Goal: Task Accomplishment & Management: Manage account settings

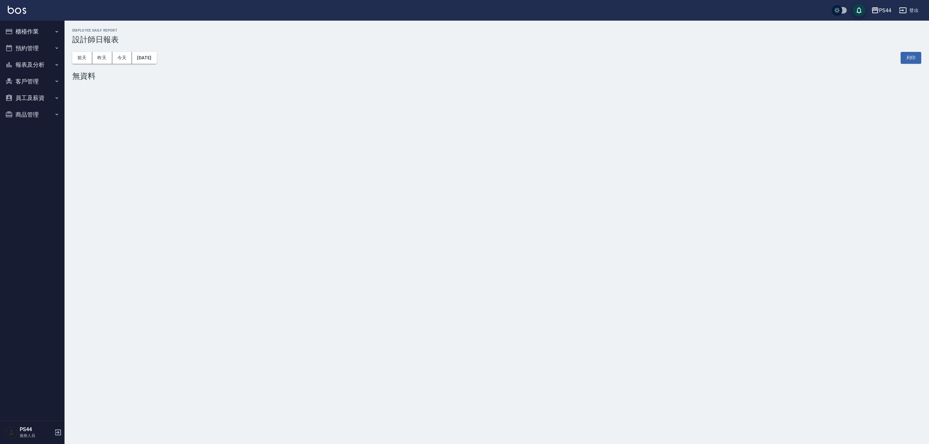
click at [27, 30] on button "櫃檯作業" at bounding box center [32, 31] width 59 height 17
click at [22, 45] on link "打帳單" at bounding box center [32, 50] width 59 height 15
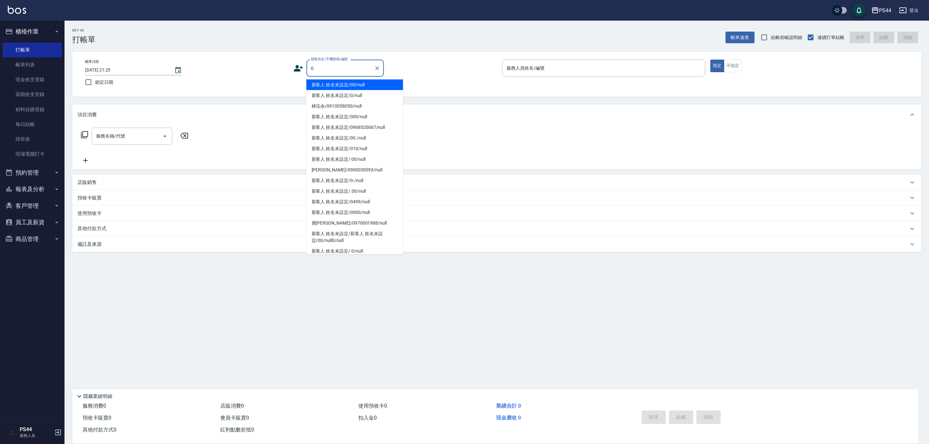
type input "新客人 姓名未設定/00/null"
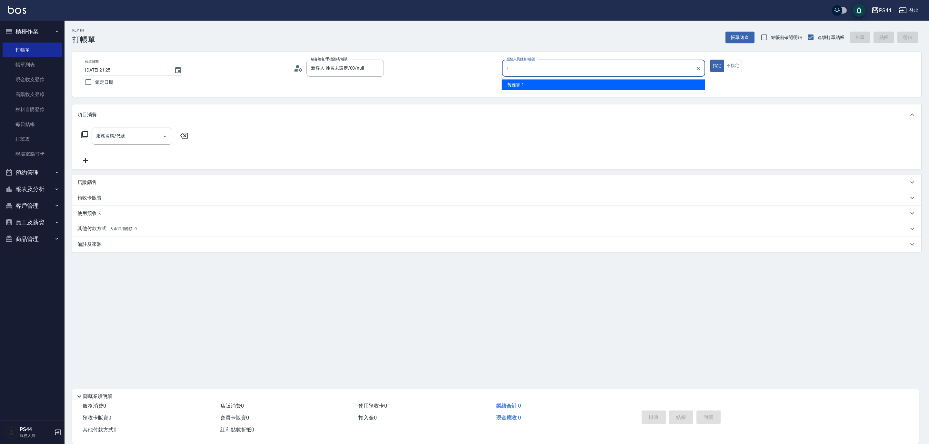
type input "[PERSON_NAME]-1"
type button "true"
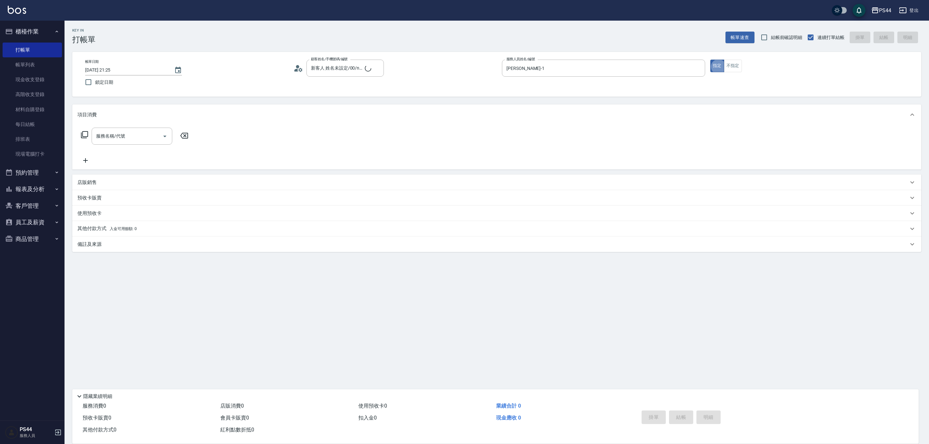
type input "新客人 姓名未設定/0/null"
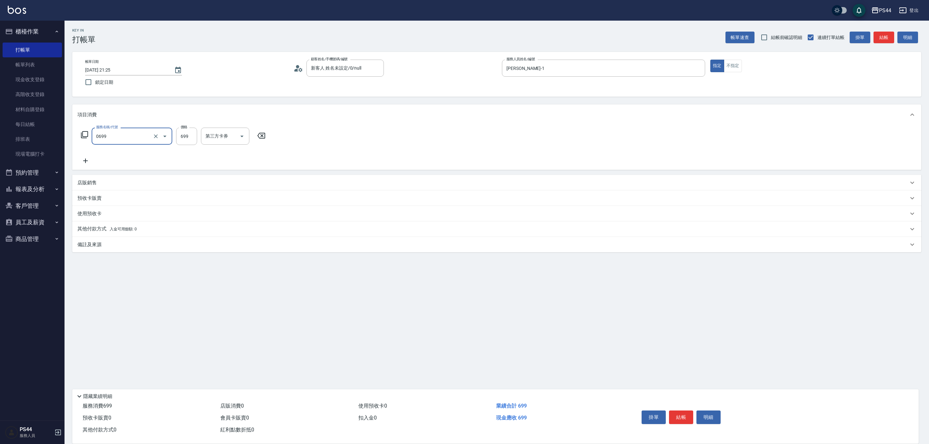
type input "精油SPA(0699)"
type input "[PERSON_NAME]-55"
type input "儲值卡"
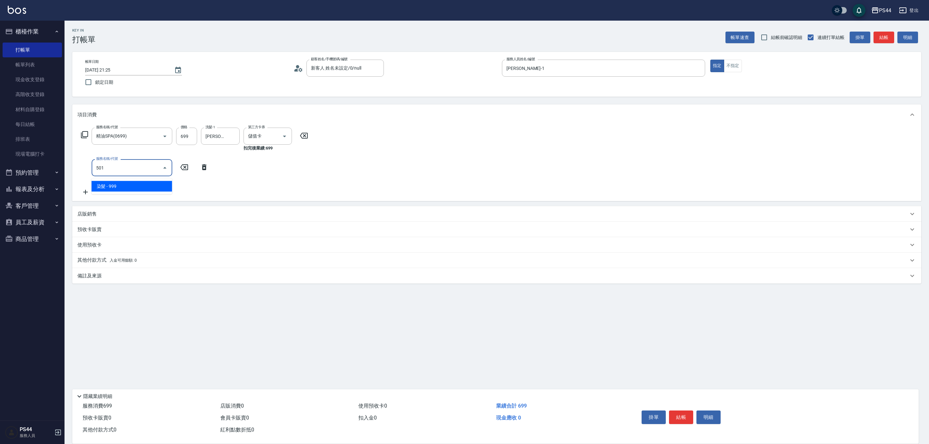
type input "染髮(501)"
type input "1200"
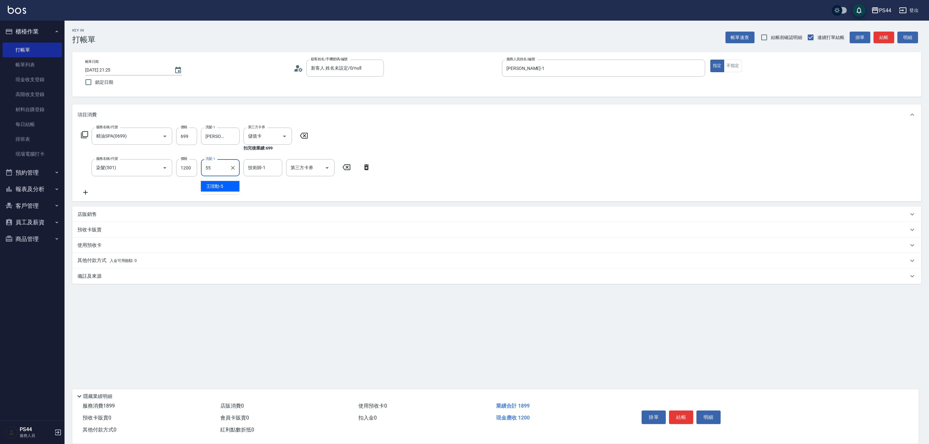
type input "[PERSON_NAME]-55"
type input "儲值卡"
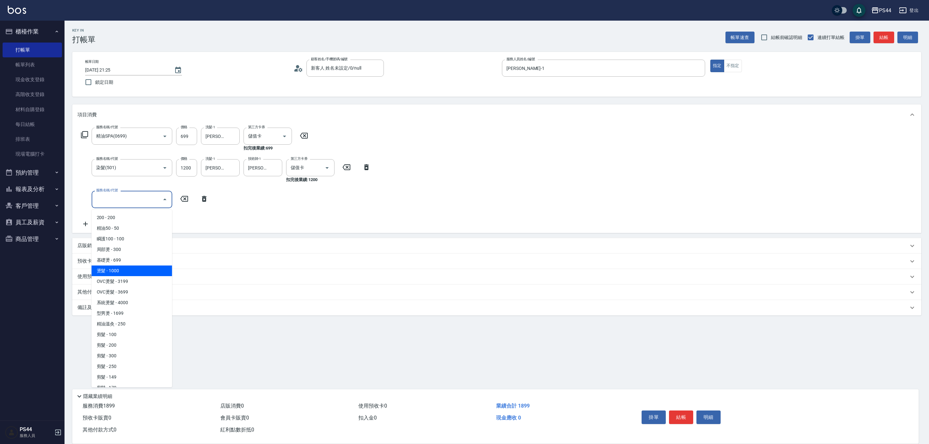
type input "OVC燙髮(203)"
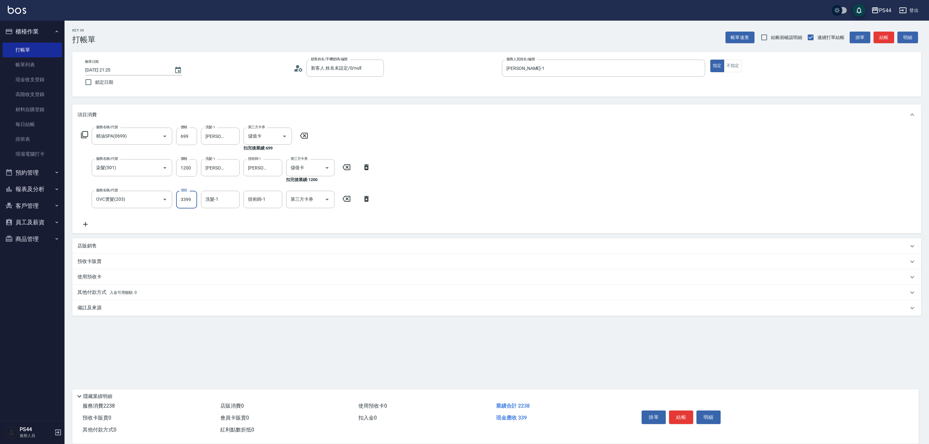
type input "3399"
type input "蘇昭瑜-55"
type input "儲值卡"
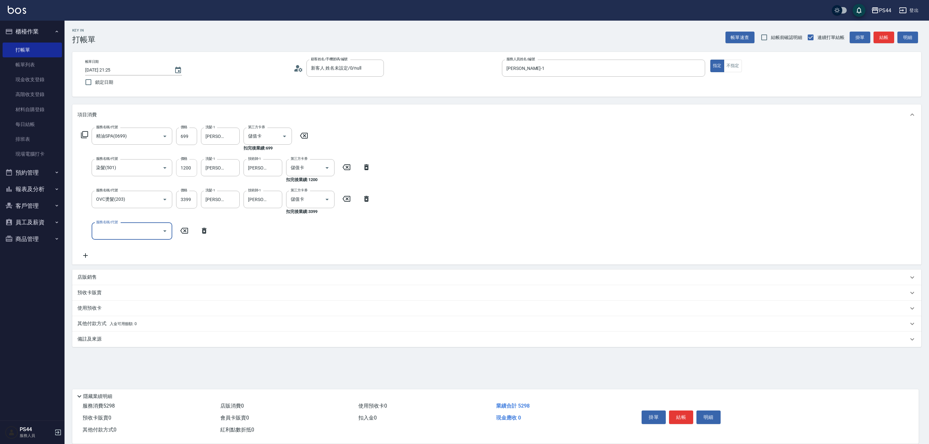
click at [192, 169] on input "1200" at bounding box center [186, 167] width 21 height 17
click at [191, 169] on input "1200" at bounding box center [186, 167] width 21 height 17
type input "200"
type input "2025/09/07 21:32"
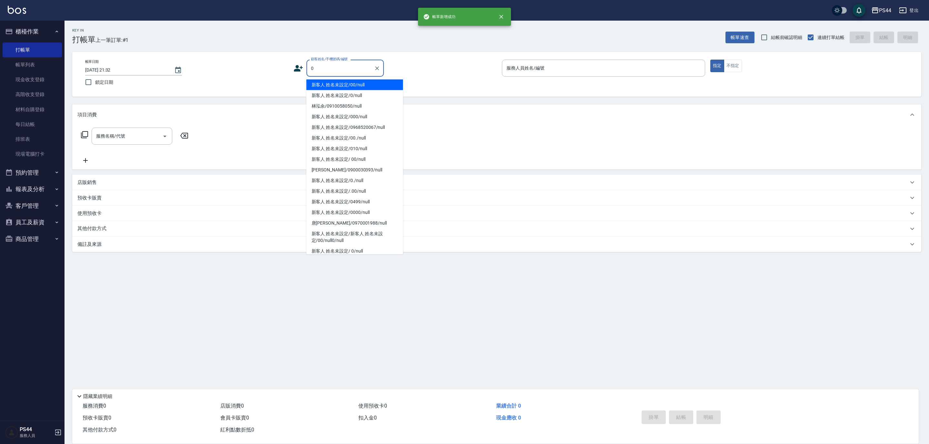
type input "新客人 姓名未設定/00/null"
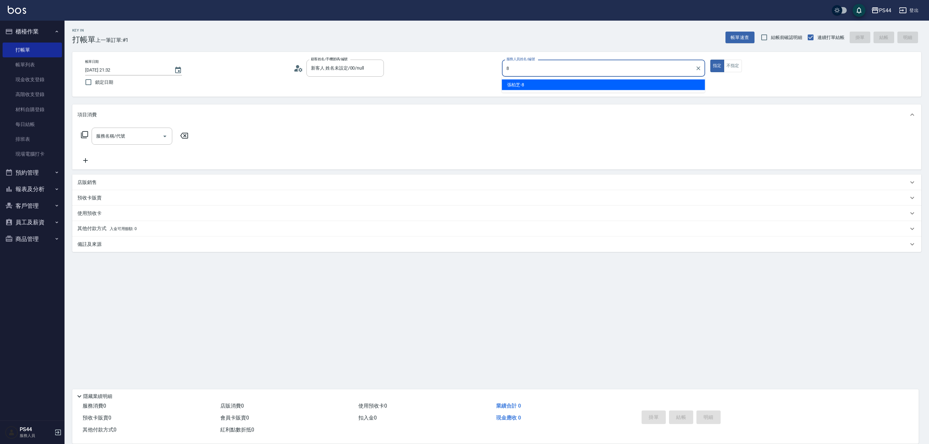
type input "張柏芝-8"
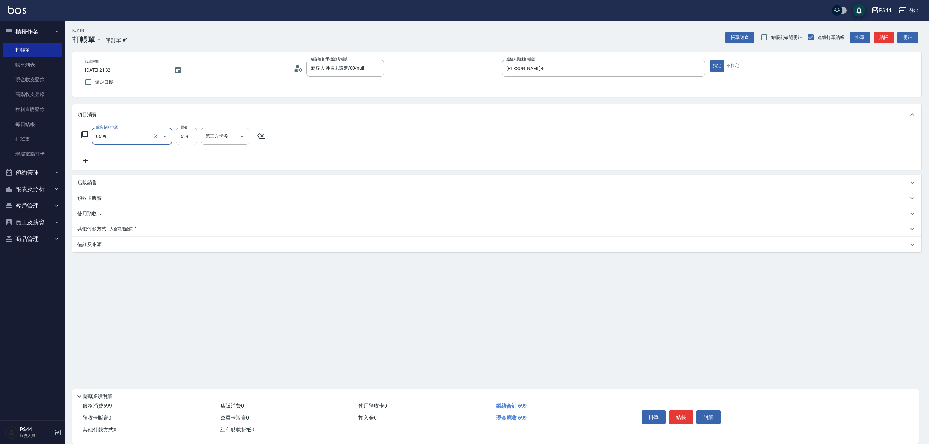
type input "精油SPA(0699)"
type input "柔柔-33"
type input "儲值卡"
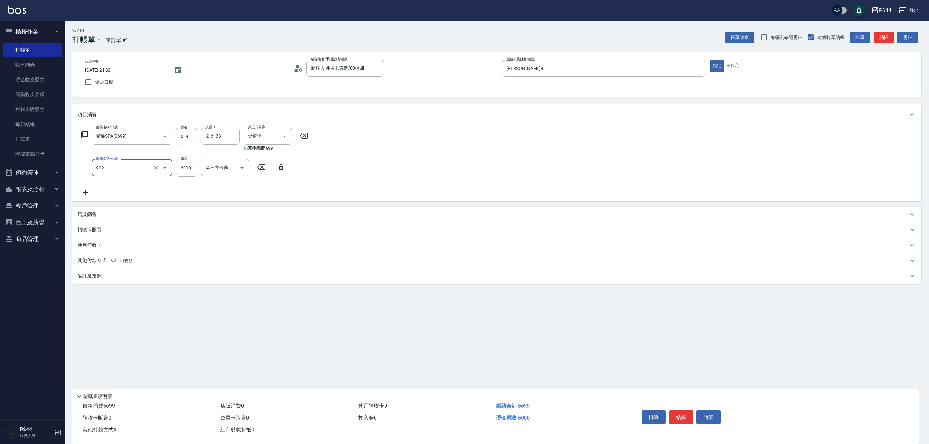
type input "儲值6000(902)"
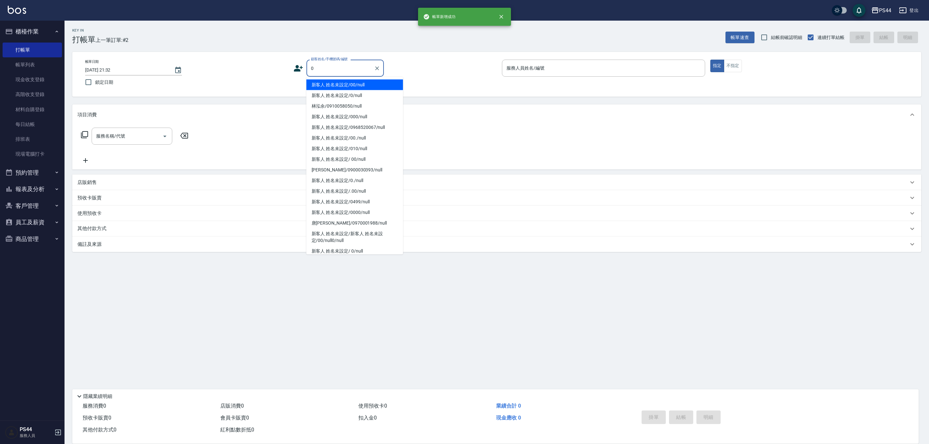
type input "新客人 姓名未設定/00/null"
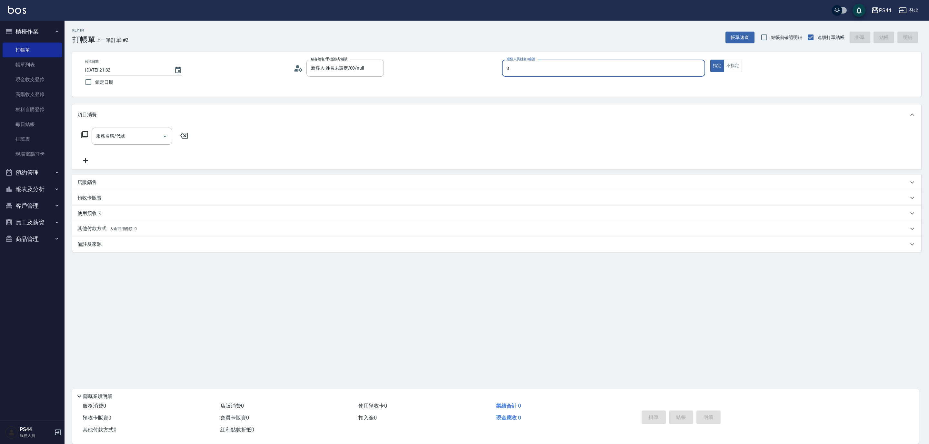
type input "張柏芝-8"
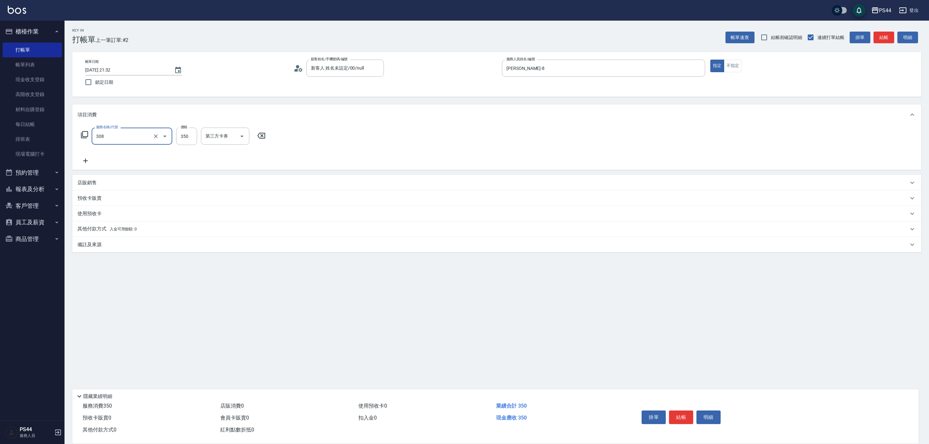
type input "洗+剪(308)"
type input "王姵眙-37"
type input "儲值卡"
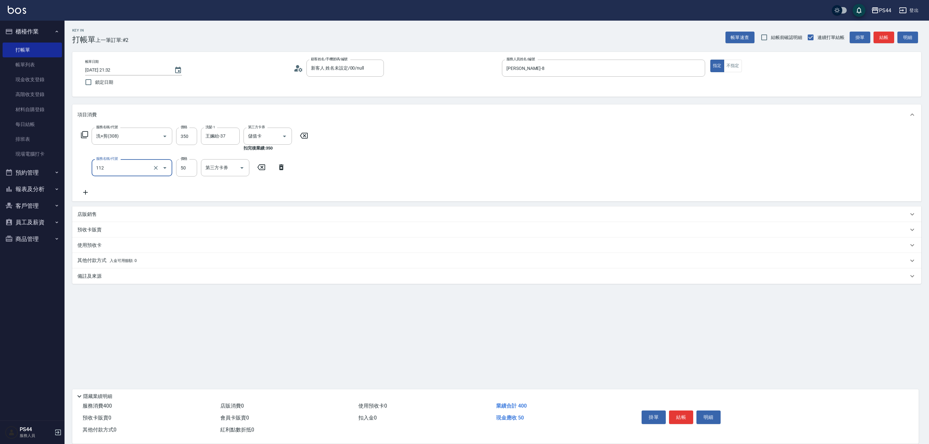
type input "精油50(112)"
type input "王姵眙-37"
type input "儲值卡"
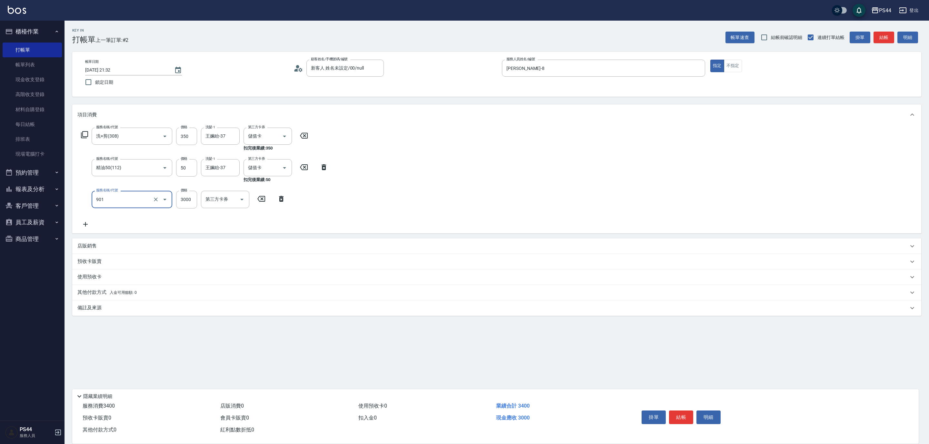
type input "儲值3000(901)"
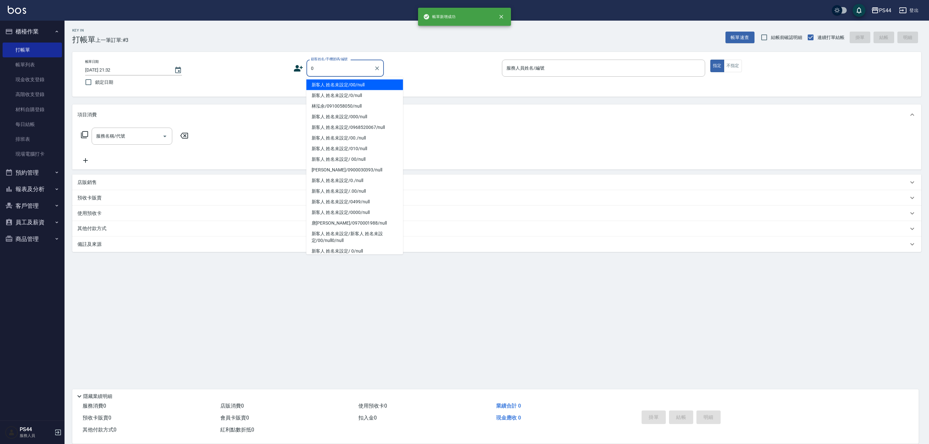
type input "新客人 姓名未設定/00/null"
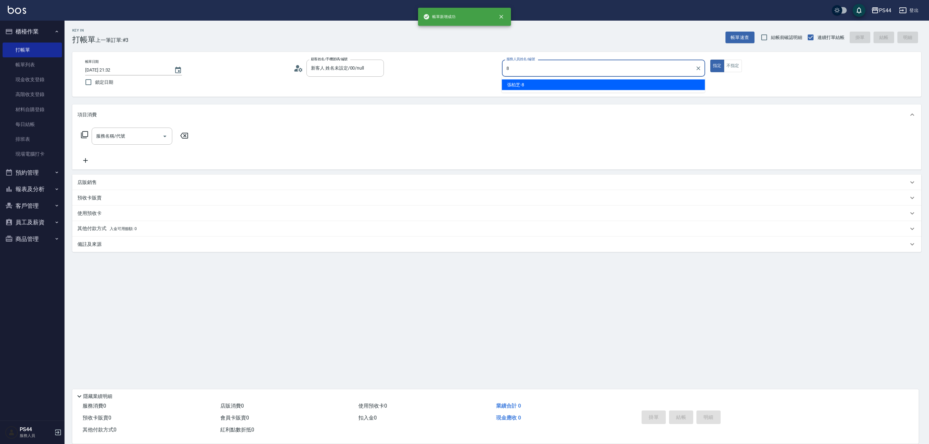
type input "張柏芝-8"
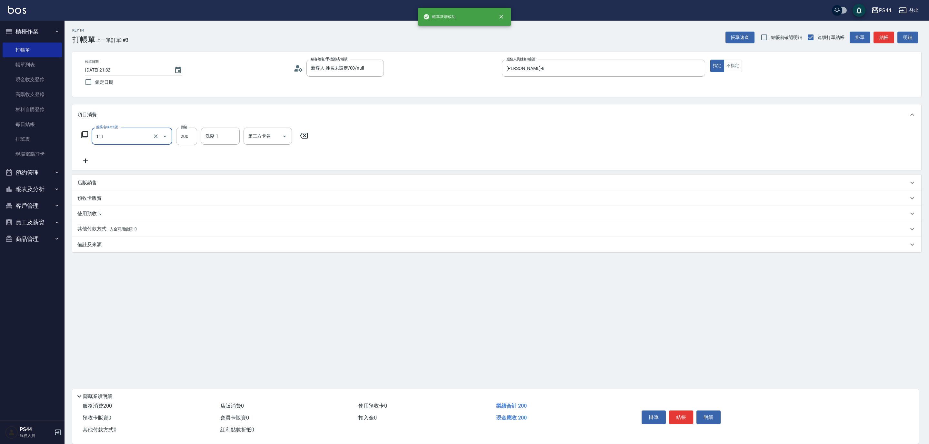
type input "200(111)"
type input "邱美月-34"
type input "儲值卡"
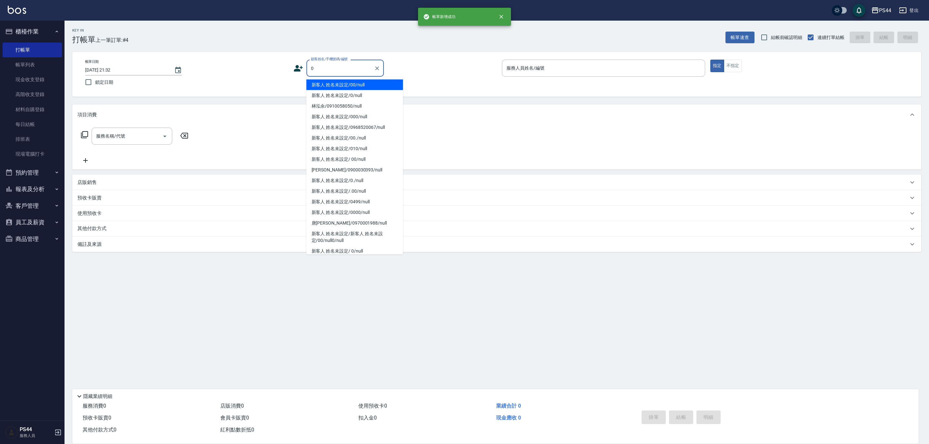
type input "新客人 姓名未設定/00/null"
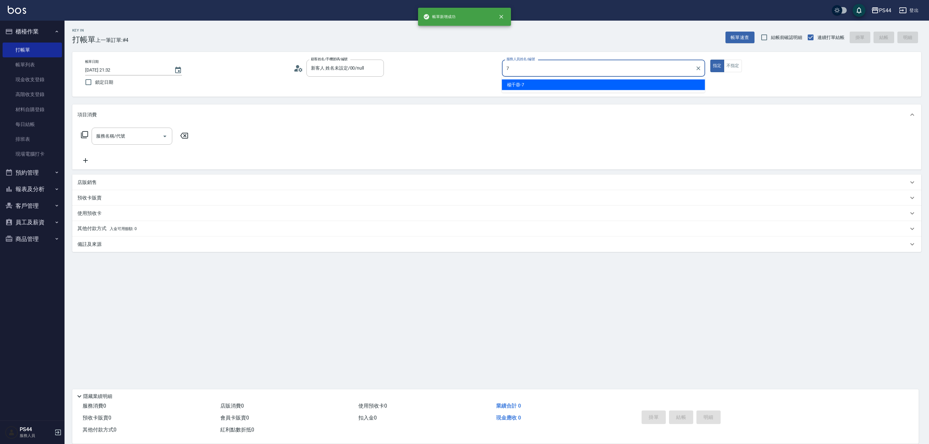
type input "楊千蓉-7"
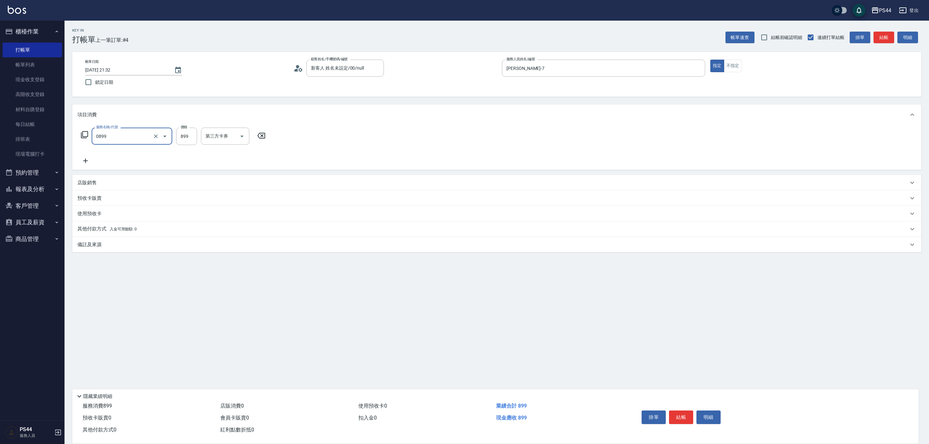
type input "排毒SPA(0899)"
type input "蘇昭瑜-55"
type input "儲值卡"
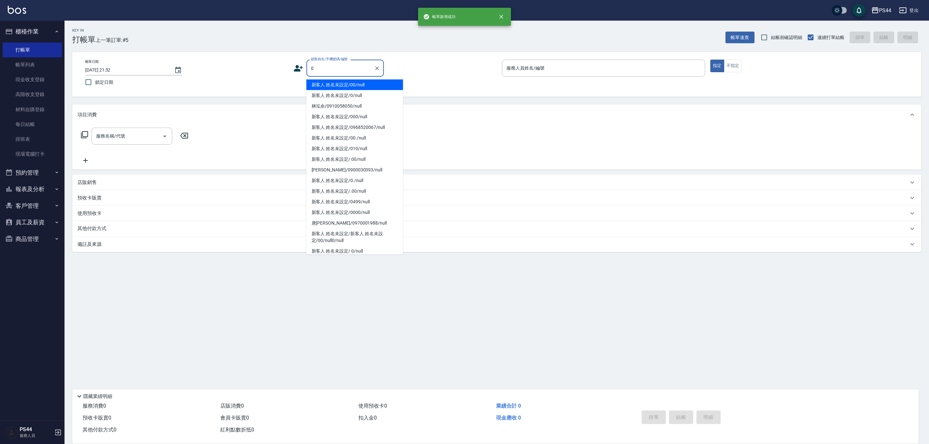
type input "新客人 姓名未設定/00/null"
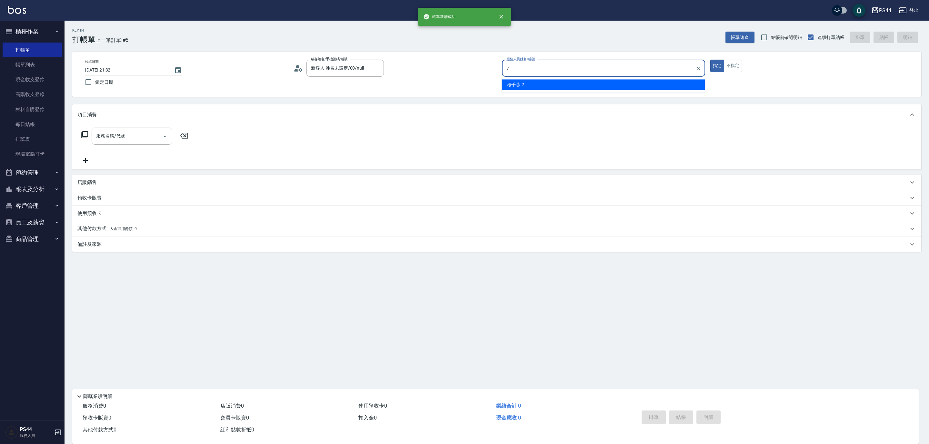
type input "楊千蓉-7"
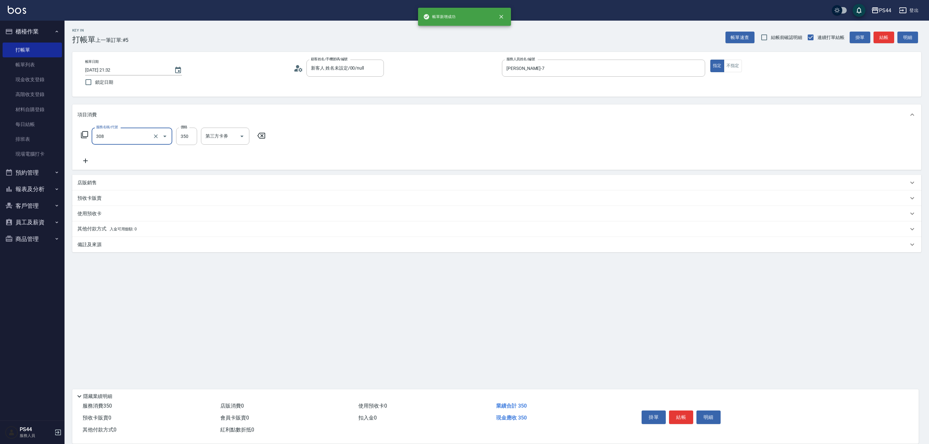
type input "洗+剪(308)"
type input "沛瑀-26"
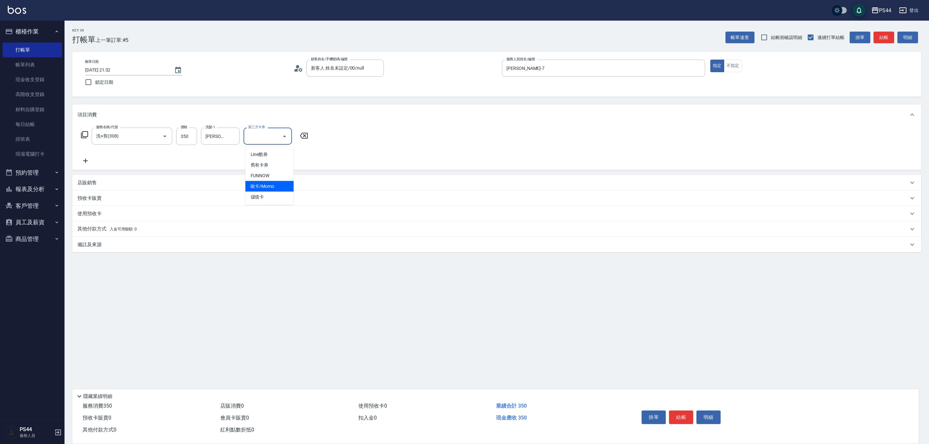
type input "儲值卡"
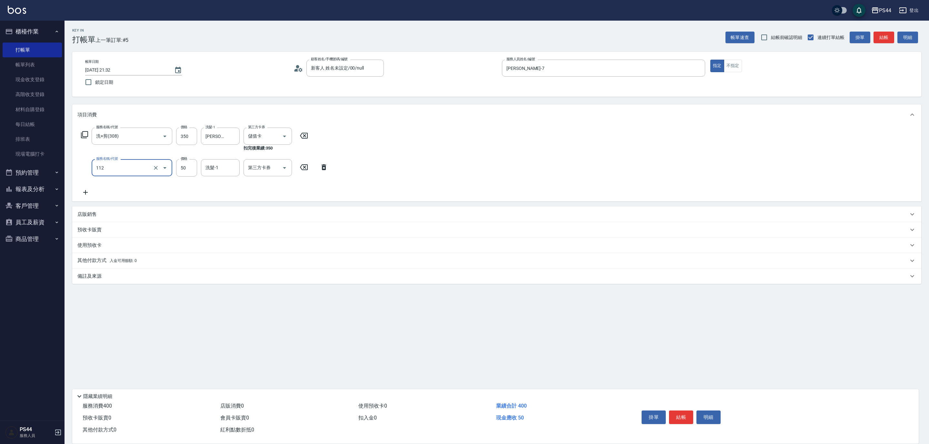
type input "精油50(112)"
type input "沛瑀-26"
type input "儲值卡"
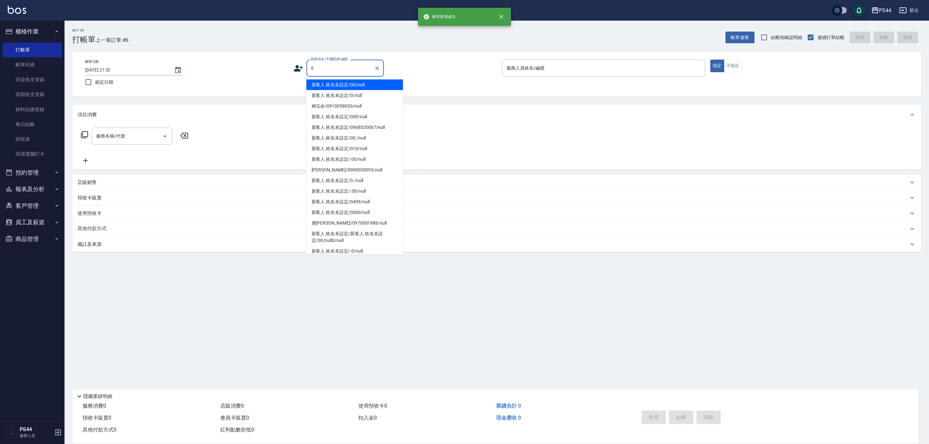
type input "新客人 姓名未設定/00/null"
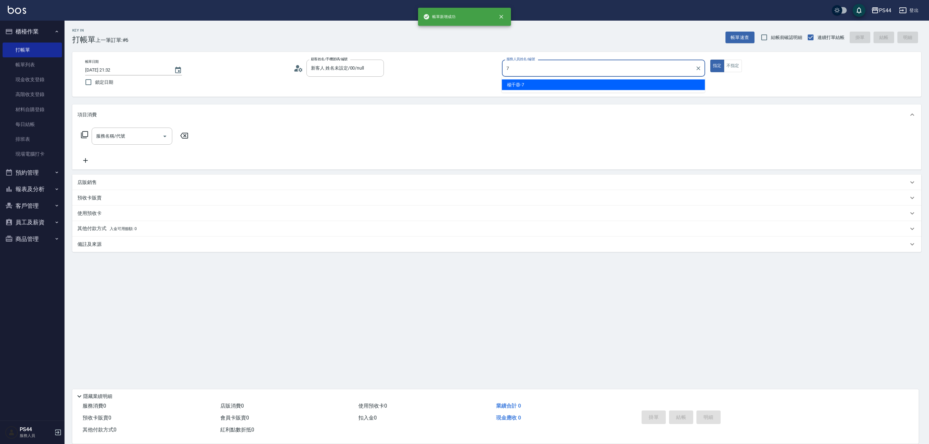
type input "楊千蓉-7"
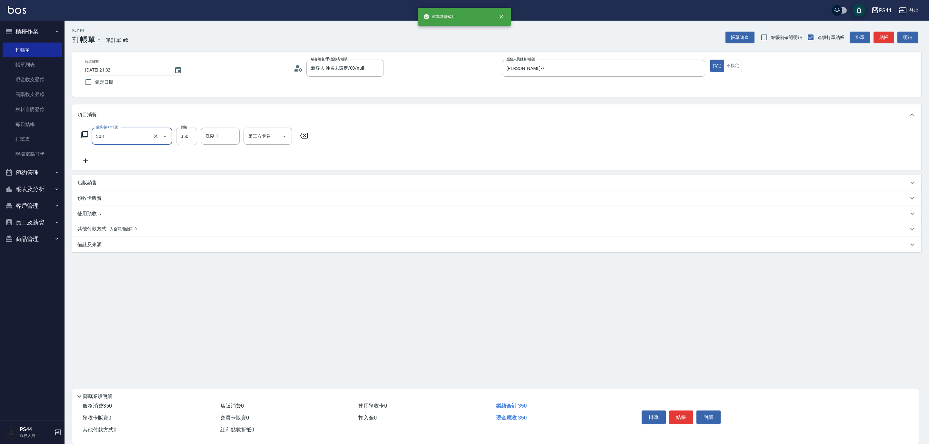
type input "洗+剪(308)"
type input "王姵眙-37"
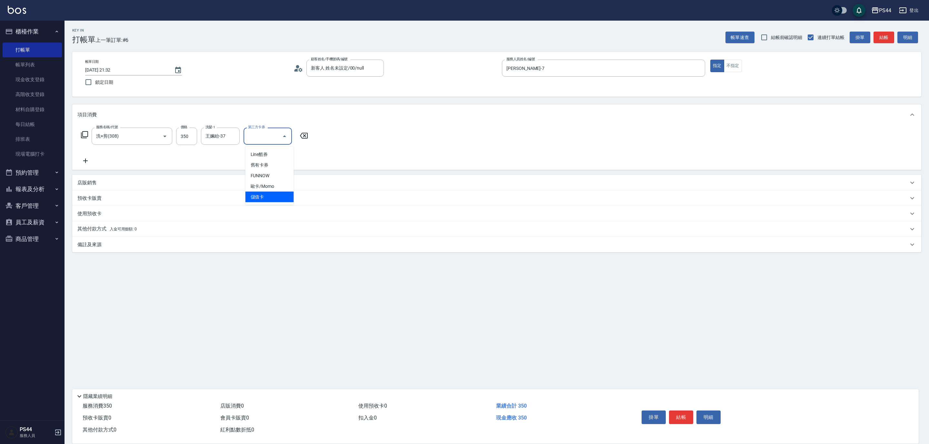
type input "儲值卡"
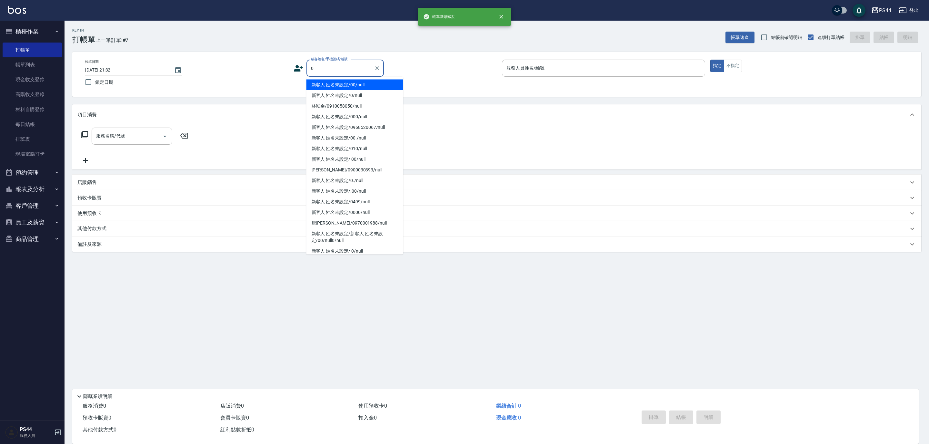
type input "新客人 姓名未設定/00/null"
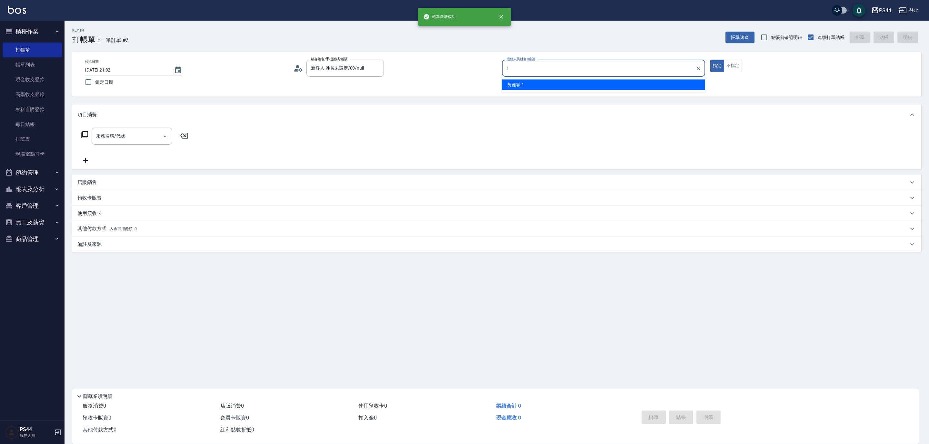
type input "黃雅雯-1"
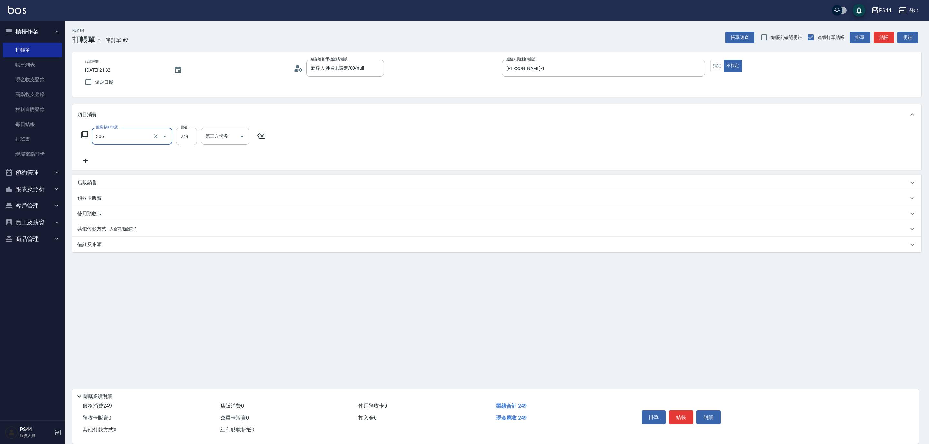
type input "剪髮(306)"
type input "黃奕程-12"
type input "儲值卡"
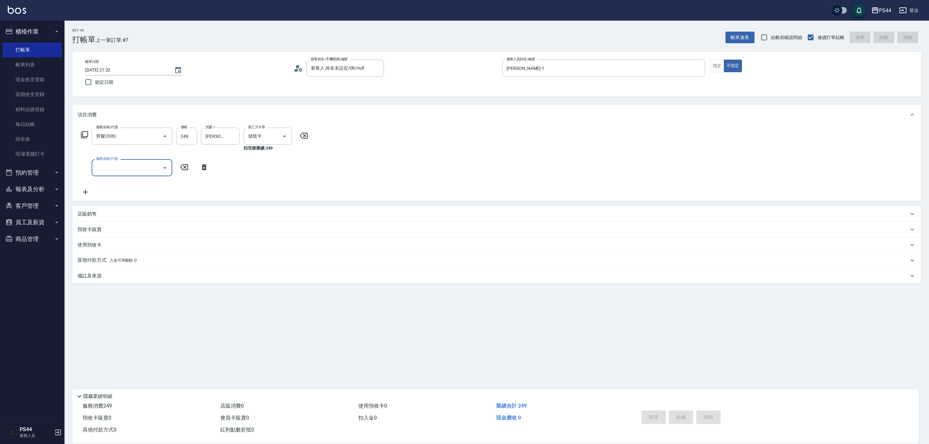
type input "2025/09/07 21:33"
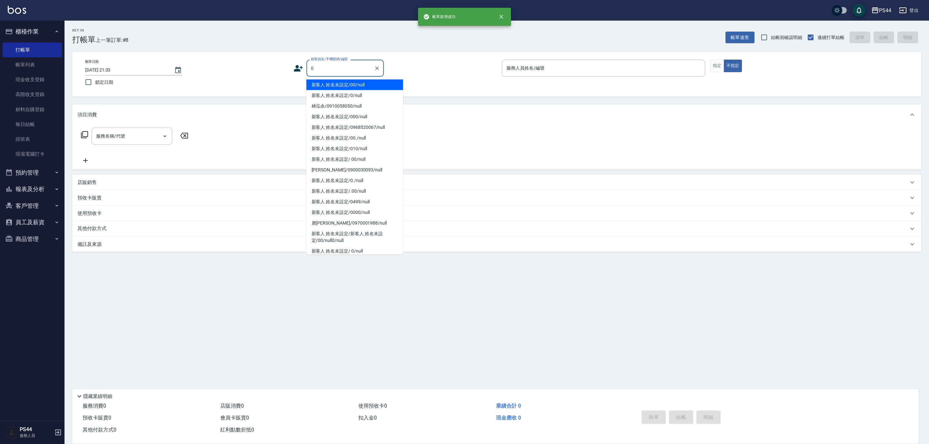
type input "新客人 姓名未設定/00/null"
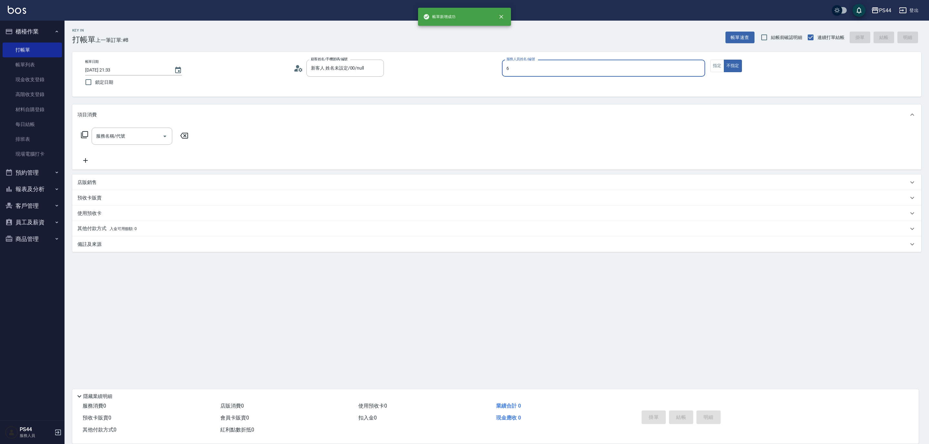
type input "kAYDEN-6"
type button "false"
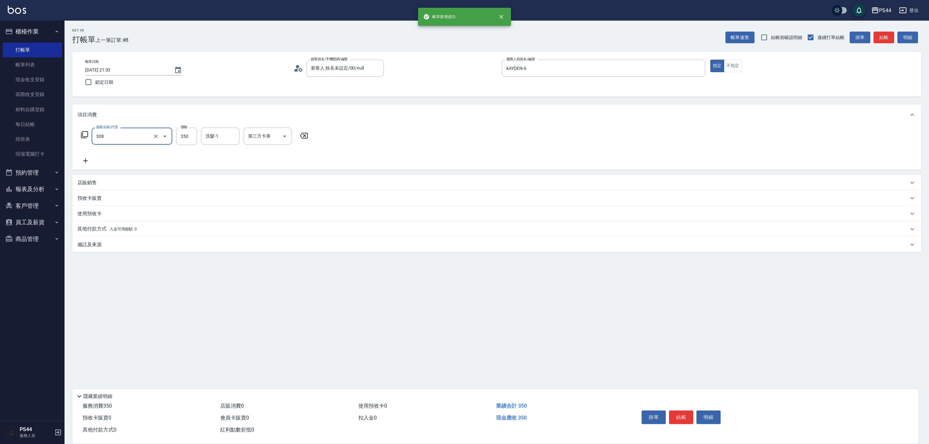
type input "洗+剪(308)"
type input "黃奕程-12"
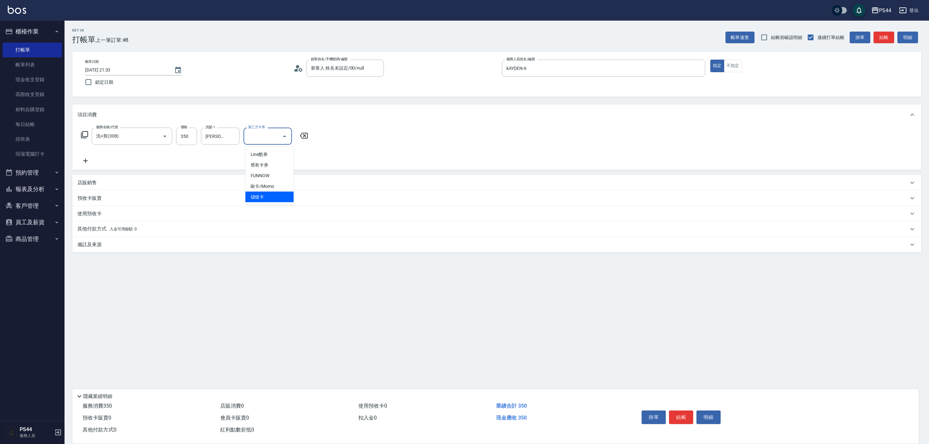
type input "儲值卡"
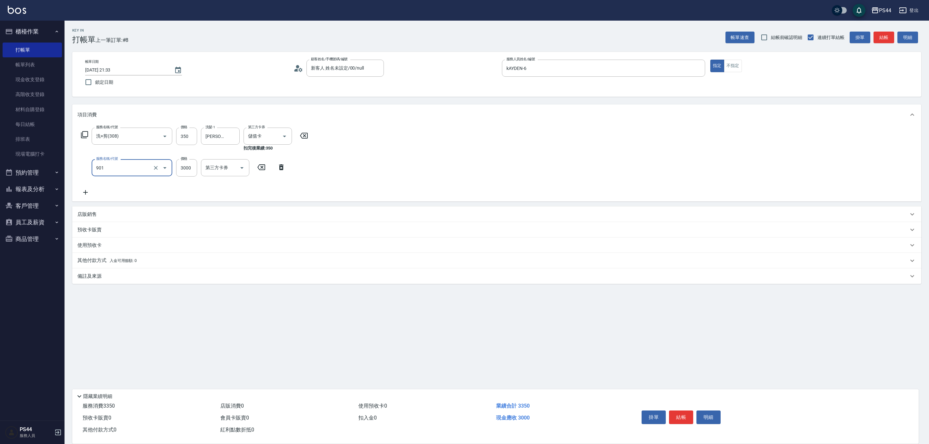
type input "儲值3000(901)"
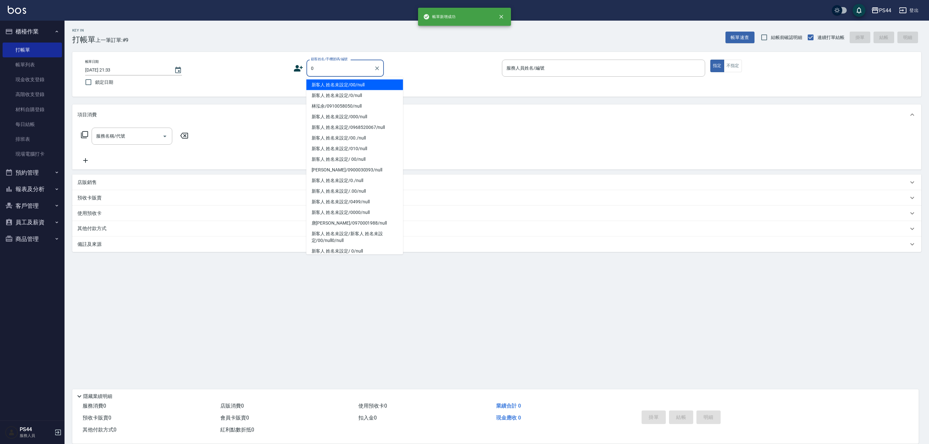
type input "新客人 姓名未設定/00/null"
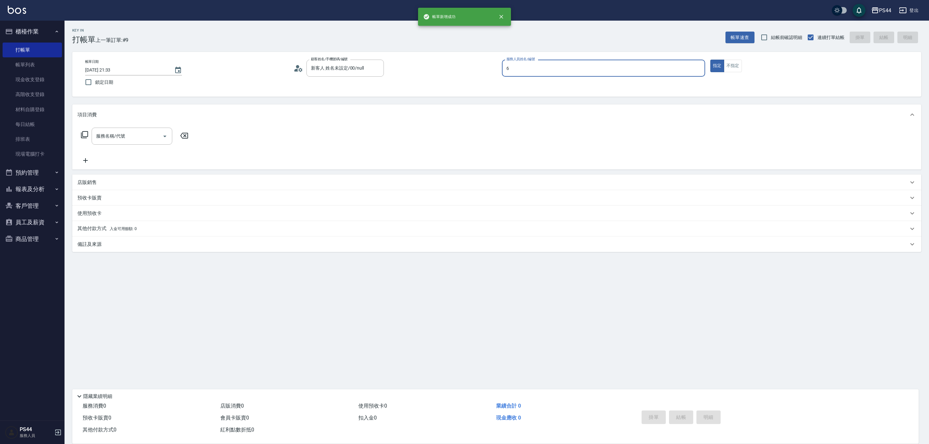
type input "kAYDEN-6"
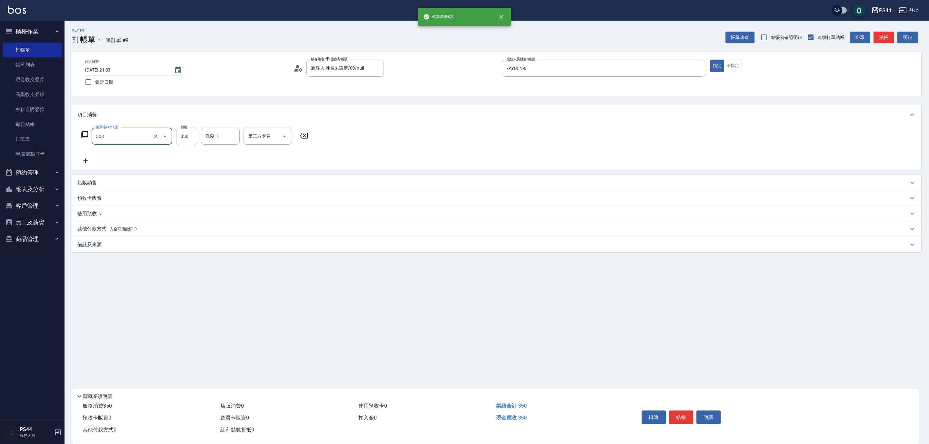
type input "洗+剪(308)"
type input "黃奕程-12"
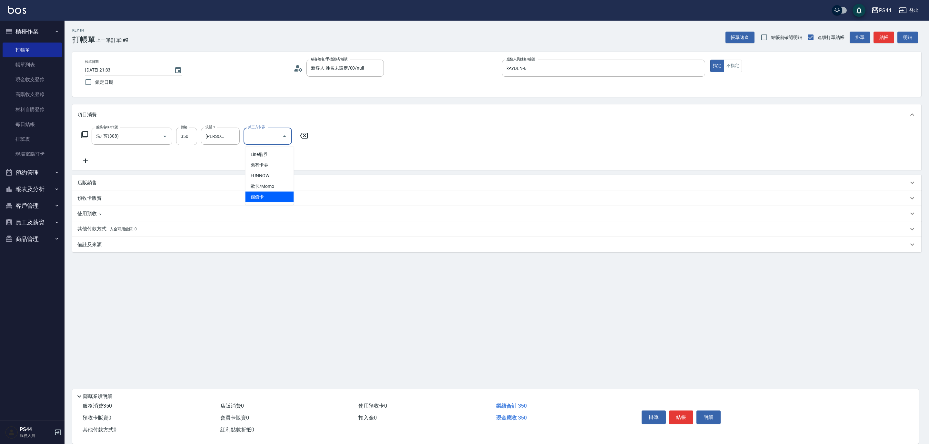
type input "儲值卡"
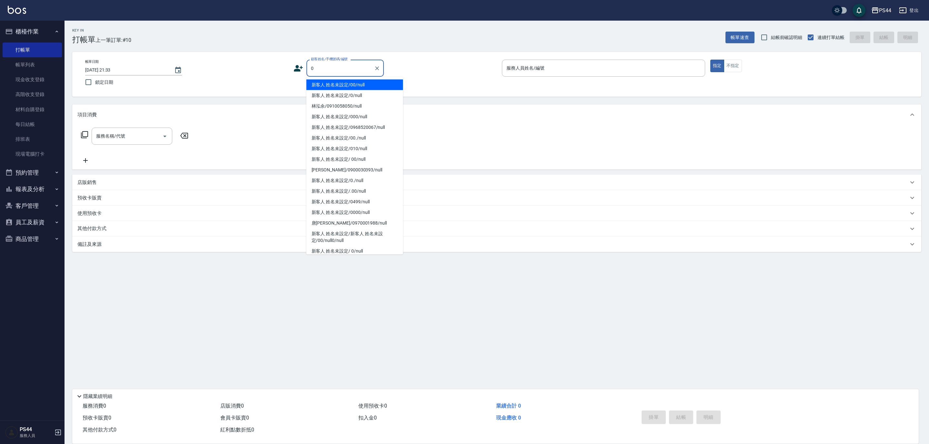
type input "新客人 姓名未設定/00/null"
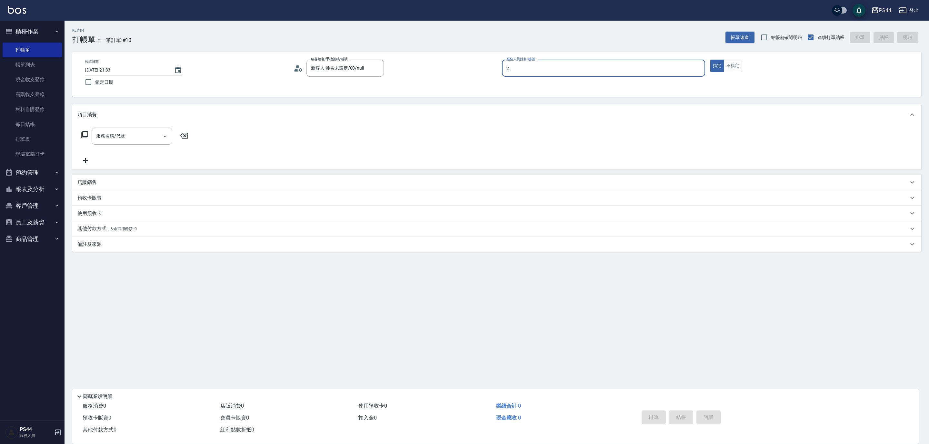
type input "Mars-2"
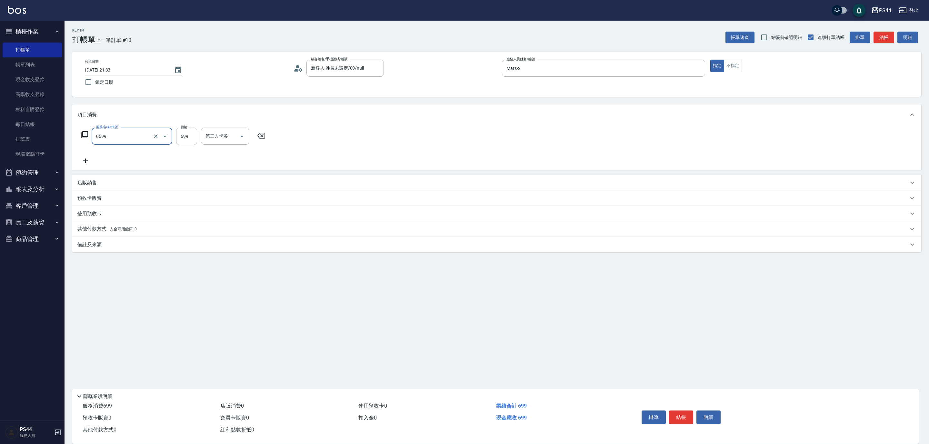
type input "精油SPA(0699)"
type input "邱美月-34"
type input "儲值卡"
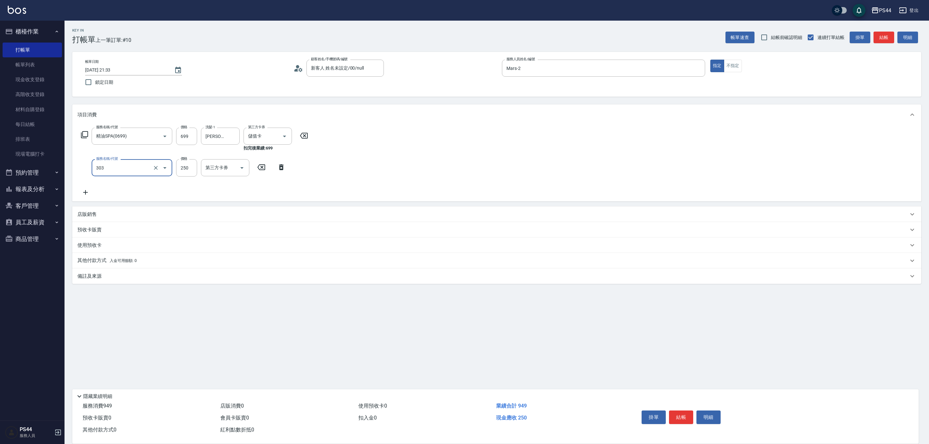
type input "剪髮(303)"
type input "300"
type input "儲值卡"
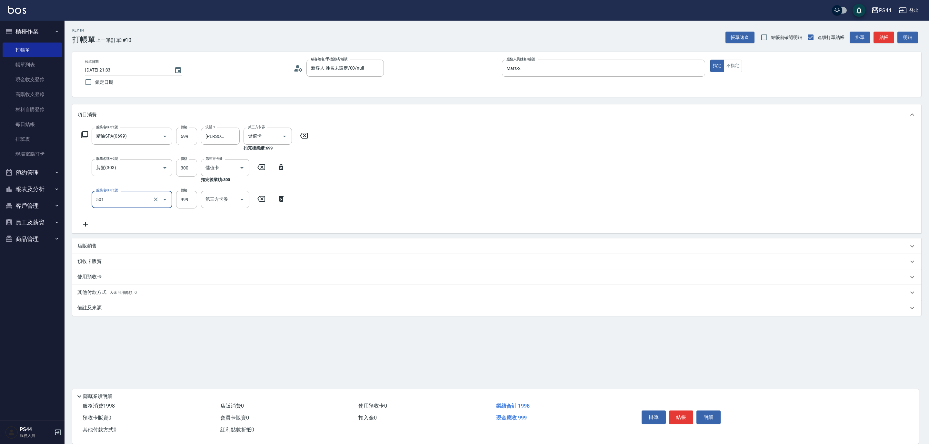
type input "染髮(501)"
type input "1600"
type input "邱美月-34"
type input "儲值卡"
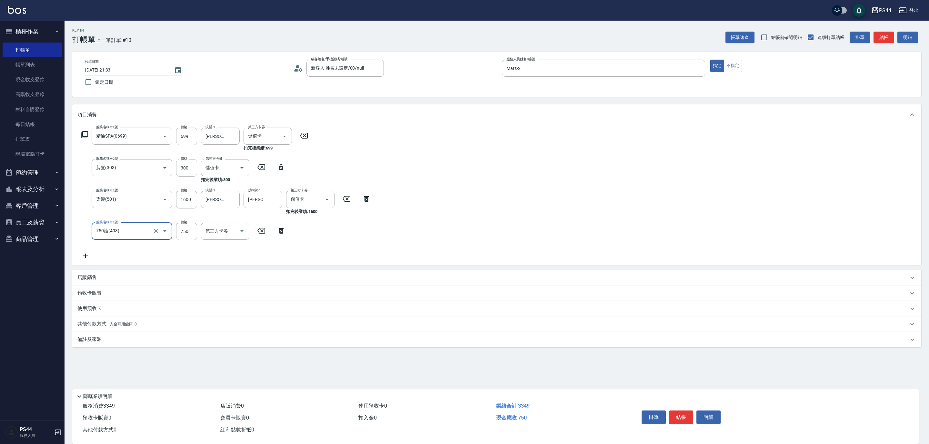
type input "750護(403)"
type input "邱美月-34"
type input "儲值卡"
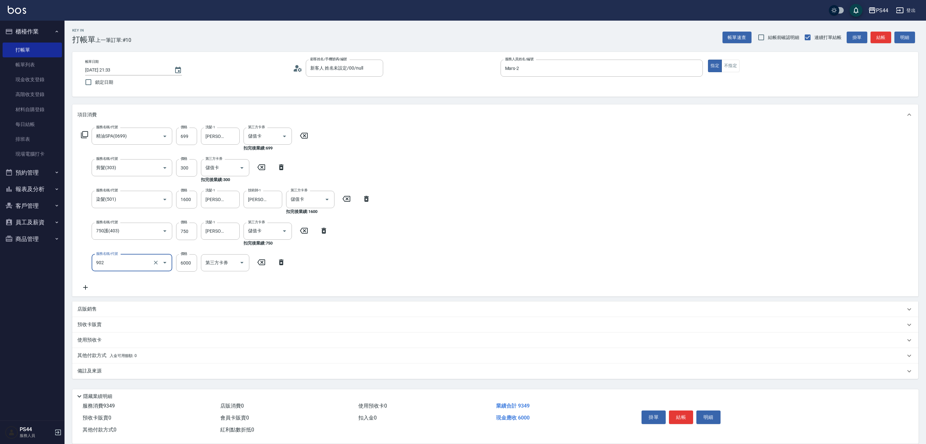
type input "儲值6000(902)"
type input "2025/09/07 21:34"
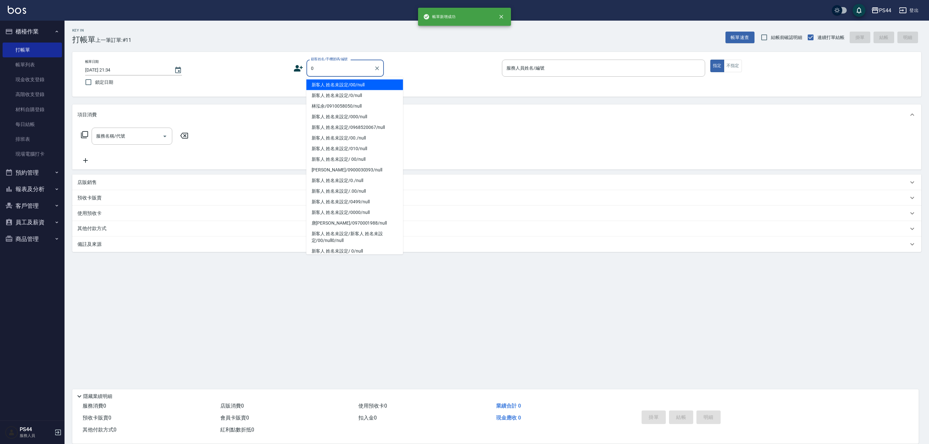
type input "新客人 姓名未設定/00/null"
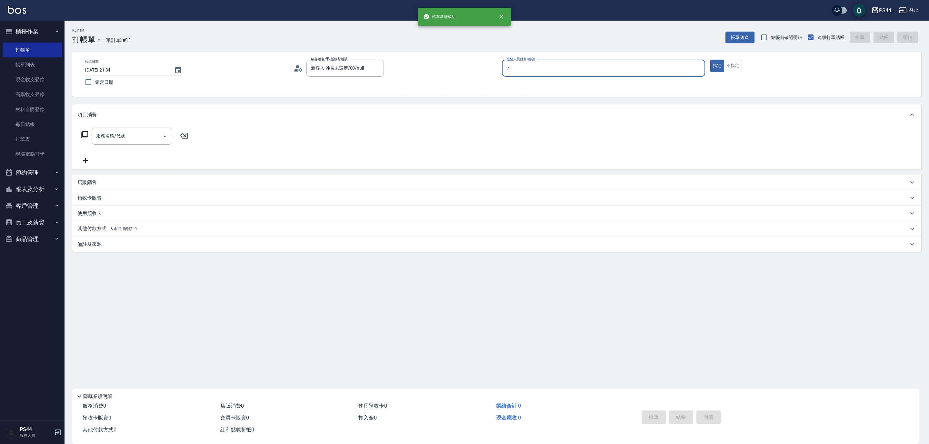
type input "Mars-2"
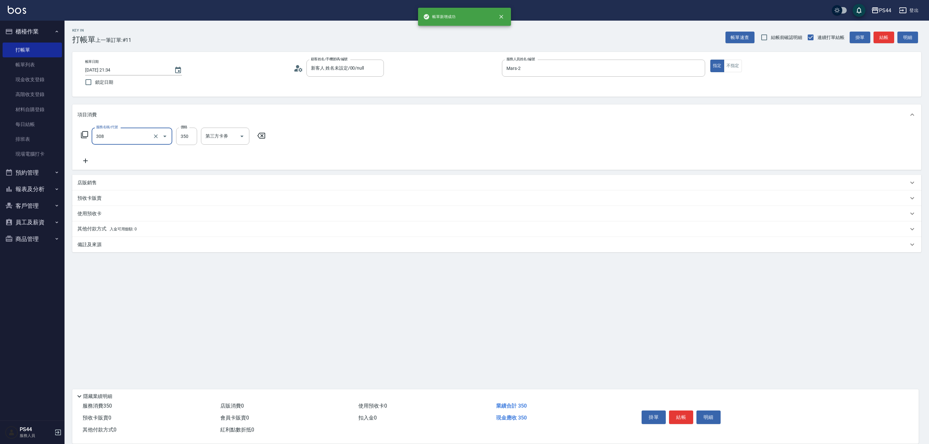
type input "洗+剪(308)"
type input "400"
type input "慧星-29"
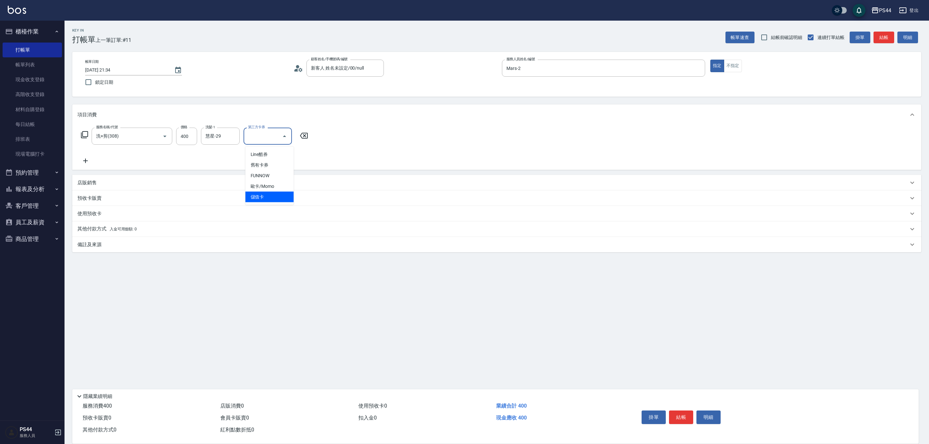
type input "儲值卡"
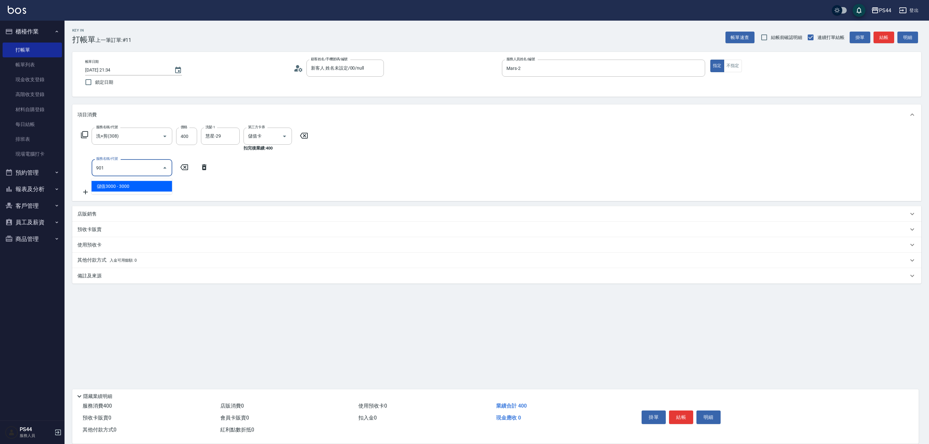
type input "儲值3000(901)"
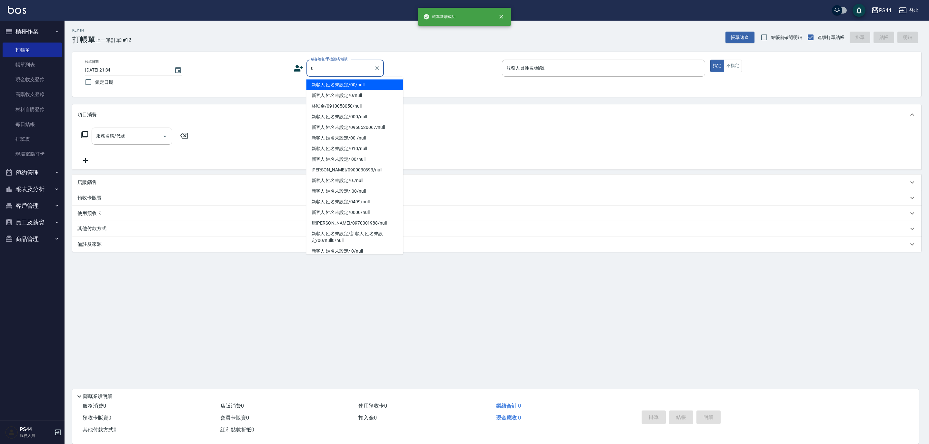
type input "新客人 姓名未設定/00/null"
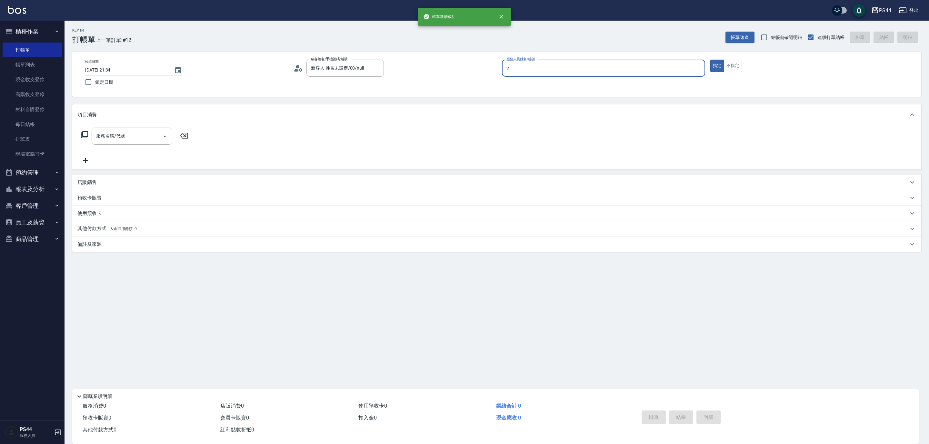
type input "Mars-2"
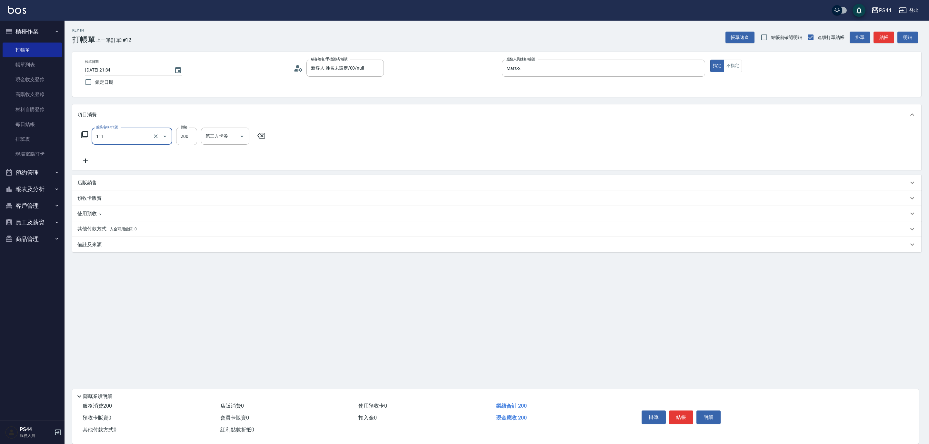
type input "200(111)"
type input "蘇昭瑜-55"
type input "儲值卡"
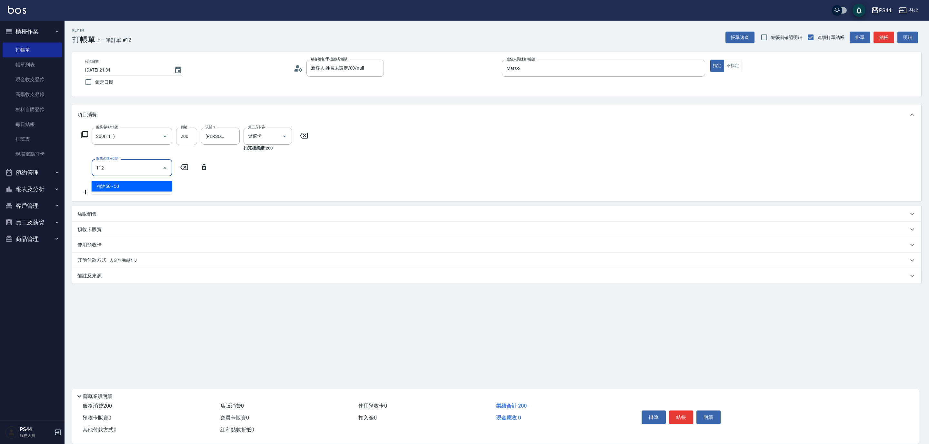
type input "精油50(112)"
type input "蘇昭瑜-55"
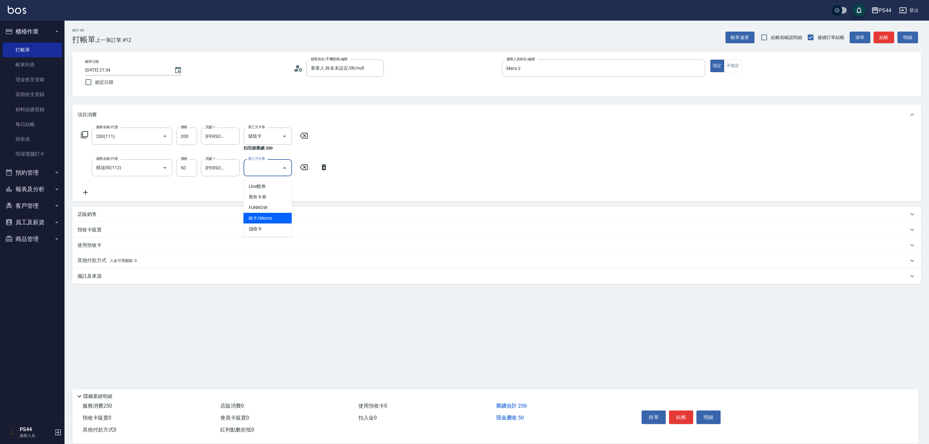
type input "儲值卡"
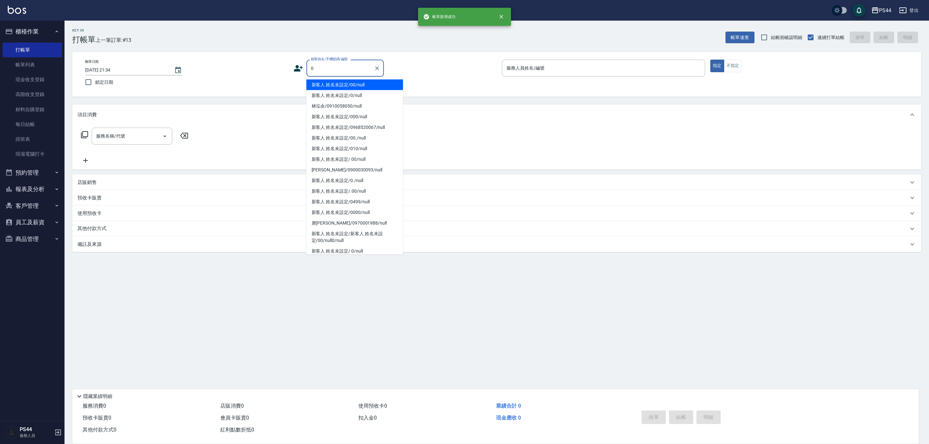
type input "新客人 姓名未設定/00/null"
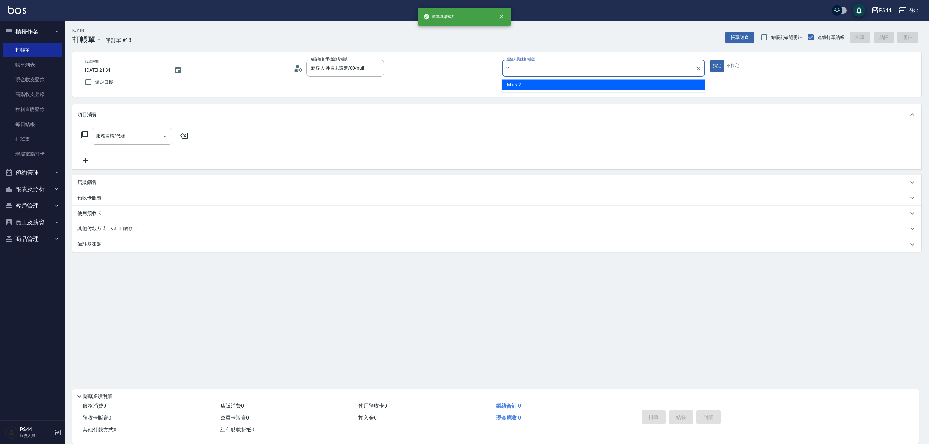
type input "Mars-2"
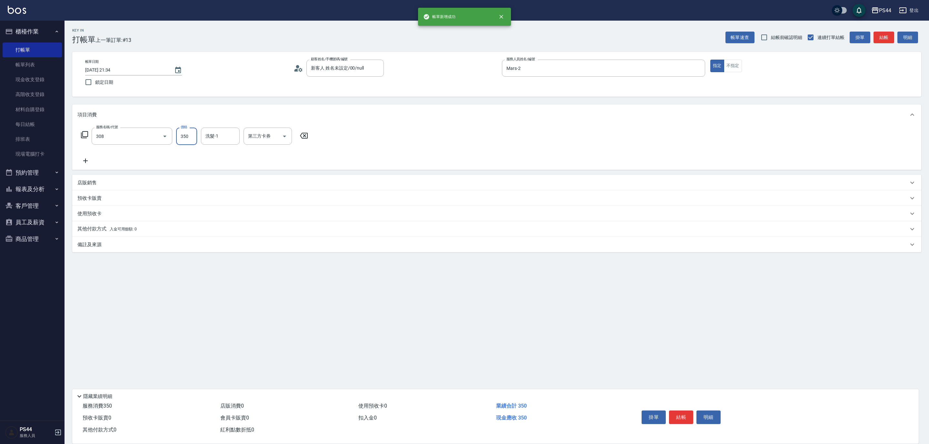
type input "洗+剪(308)"
type input "400"
type input "黃奕程-12"
type input "儲值卡"
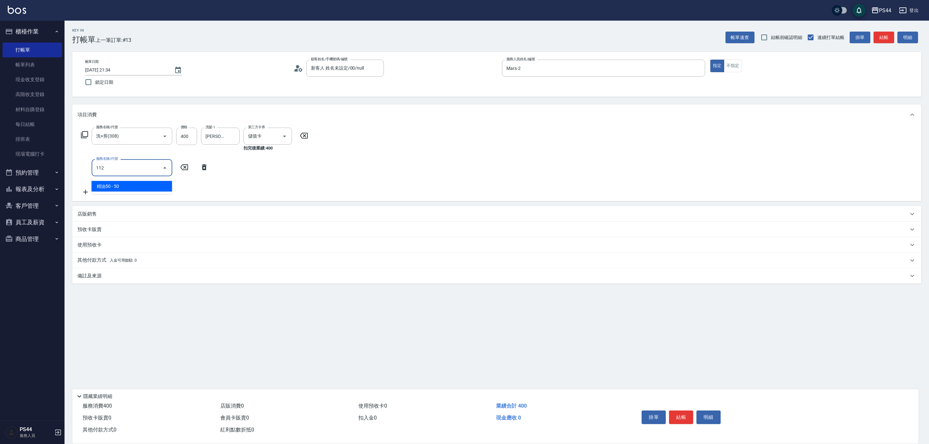
type input "精油50(112)"
type input "黃奕程-12"
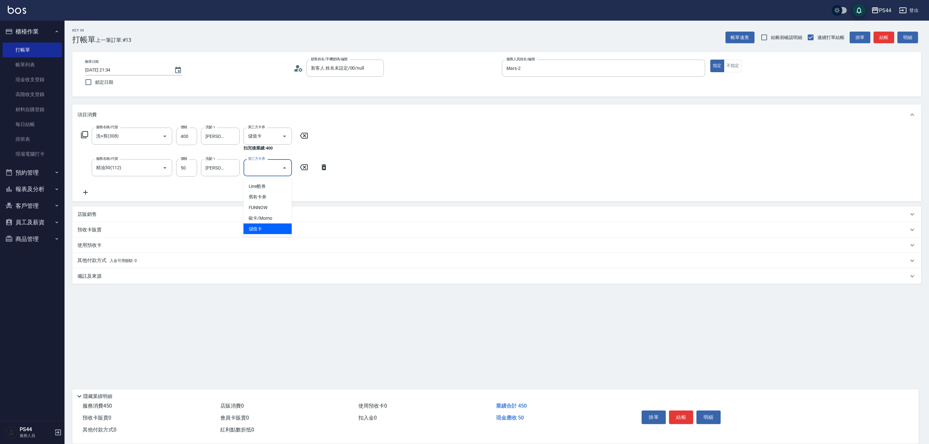
type input "儲值卡"
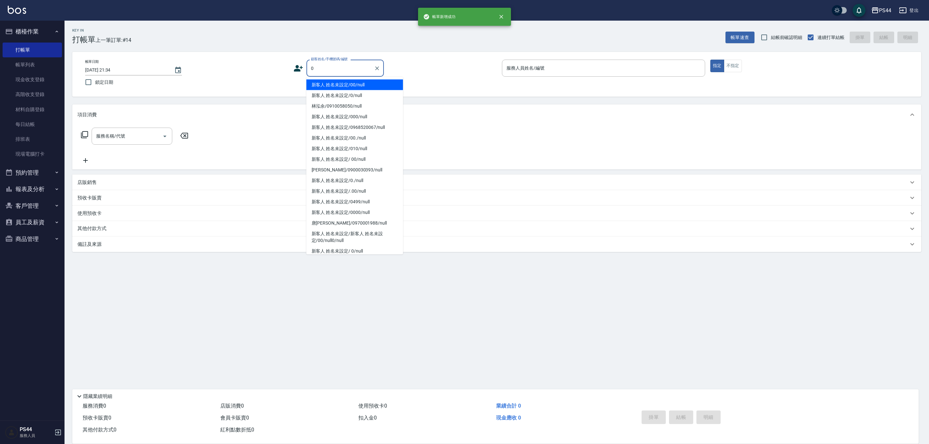
type input "新客人 姓名未設定/00/null"
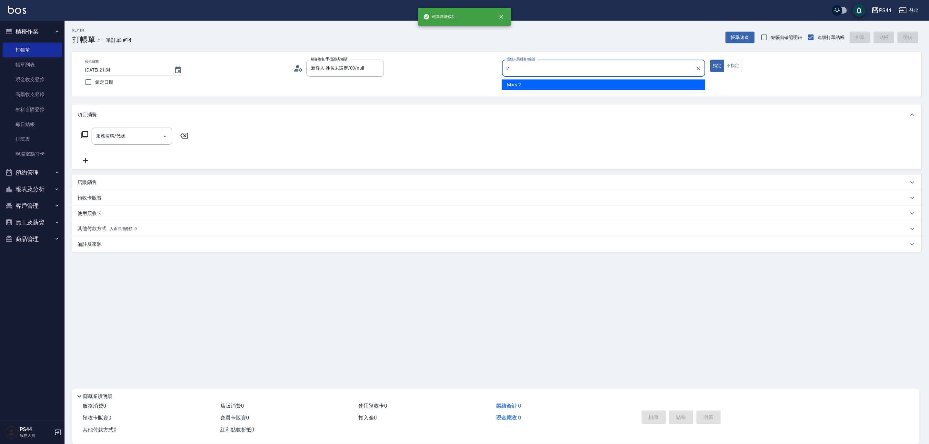
type input "Mars-2"
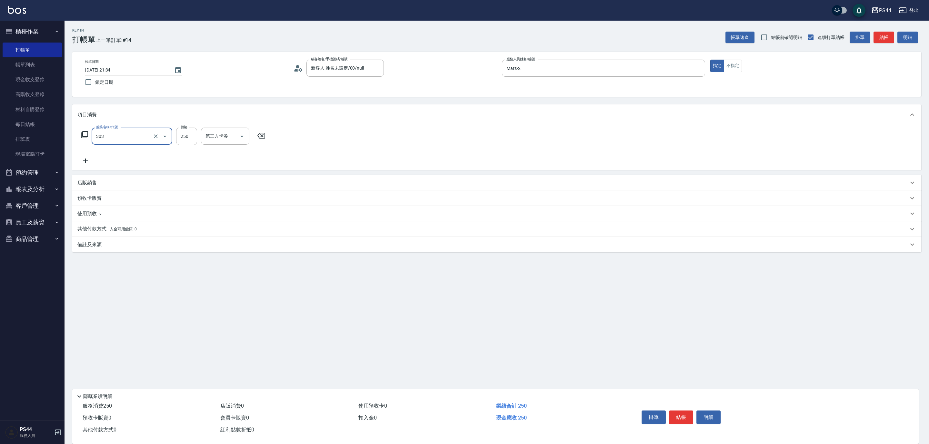
type input "剪髮(303)"
type input "300"
type input "儲值卡"
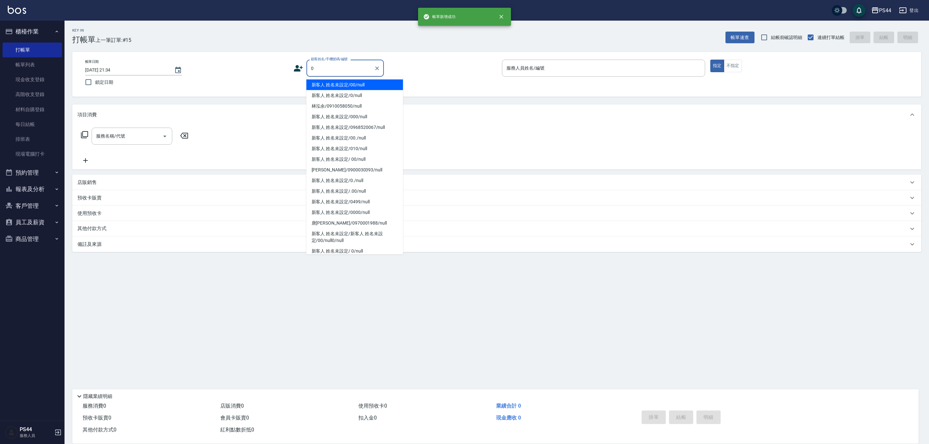
type input "新客人 姓名未設定/00/null"
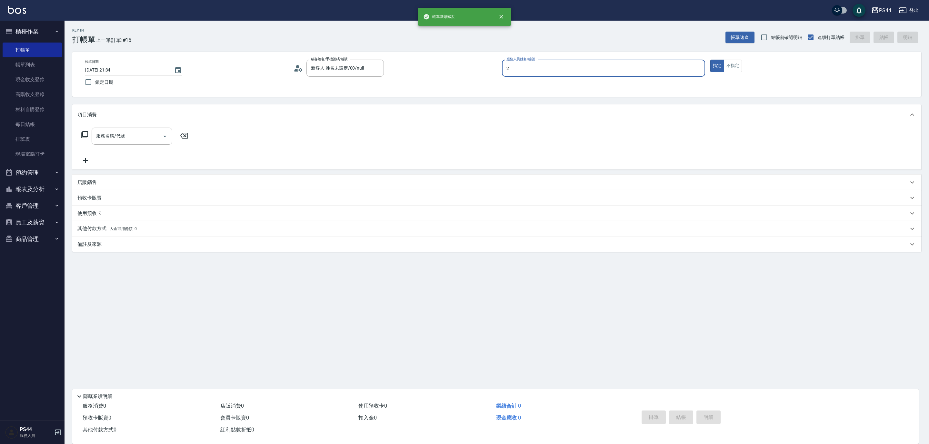
type input "Mars-2"
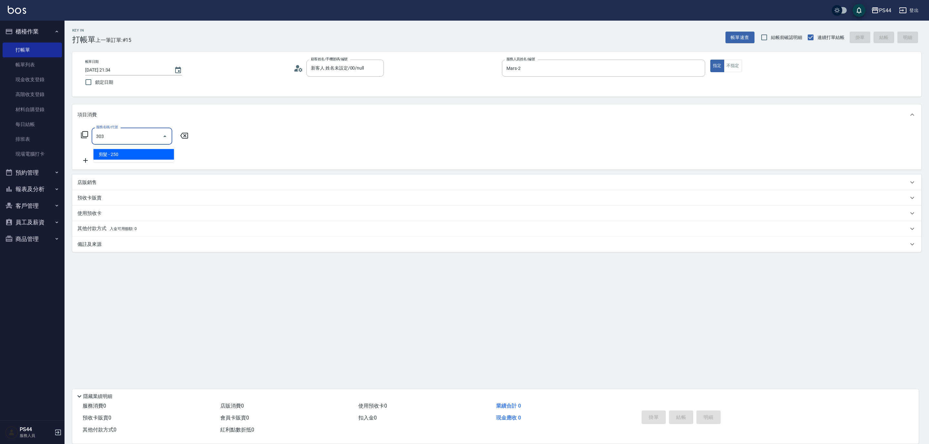
type input "剪髮(303)"
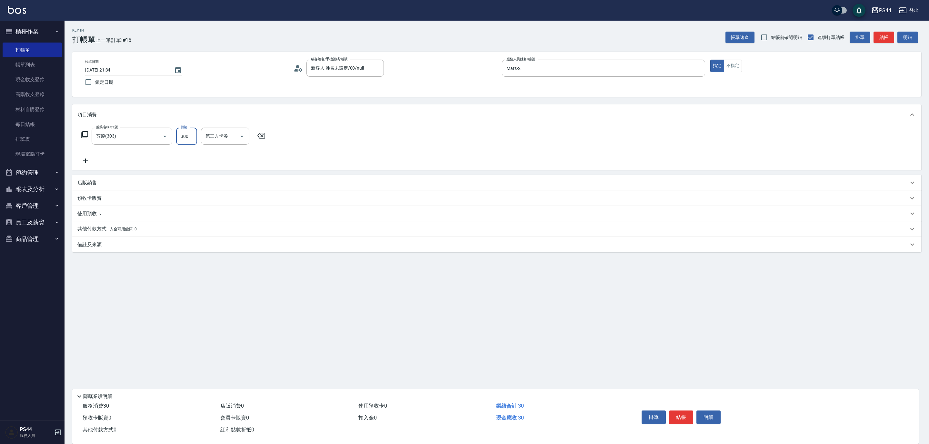
type input "300"
type input "儲值卡"
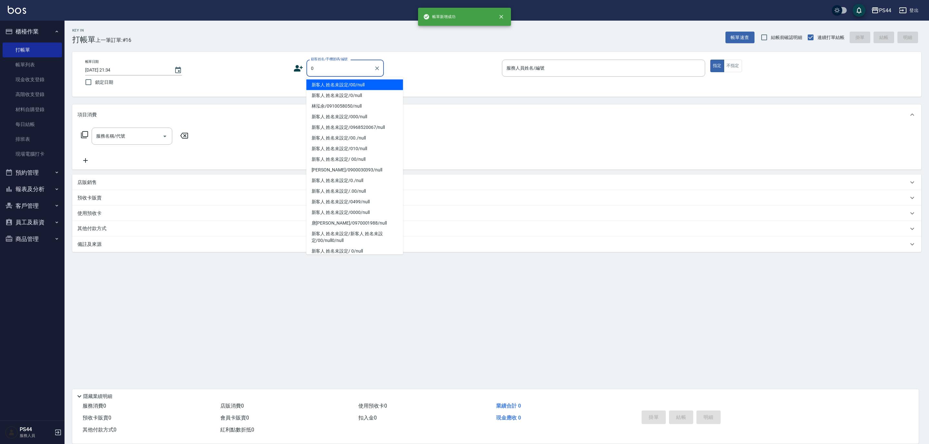
type input "新客人 姓名未設定/00/null"
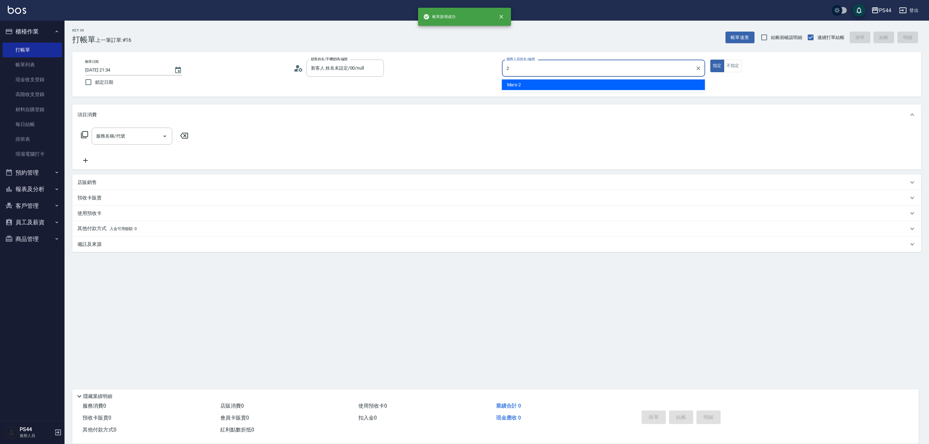
type input "Mars-2"
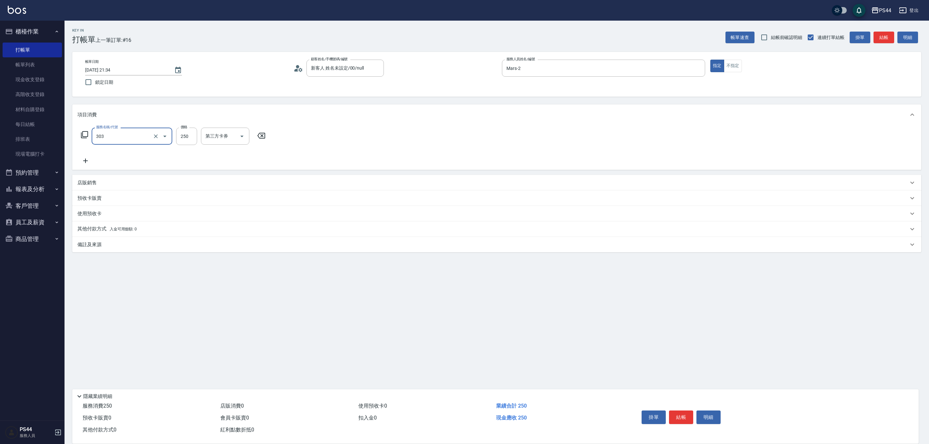
type input "剪髮(303)"
type input "300"
type input "儲值卡"
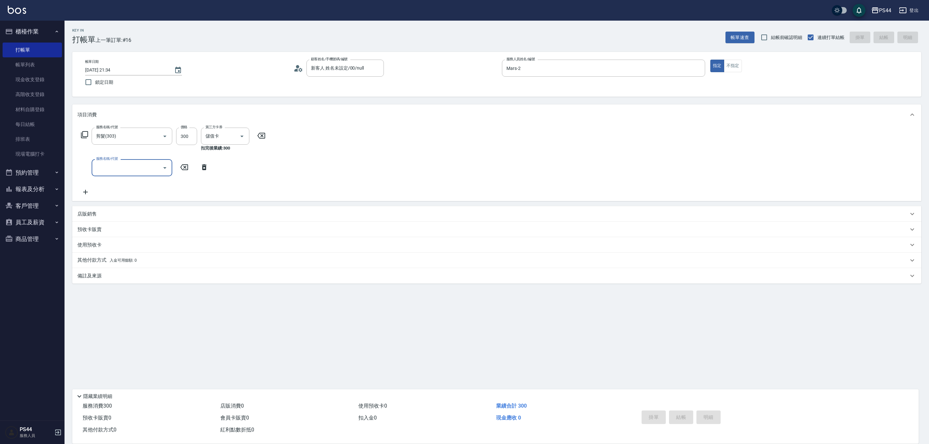
type input "2025/09/07 21:35"
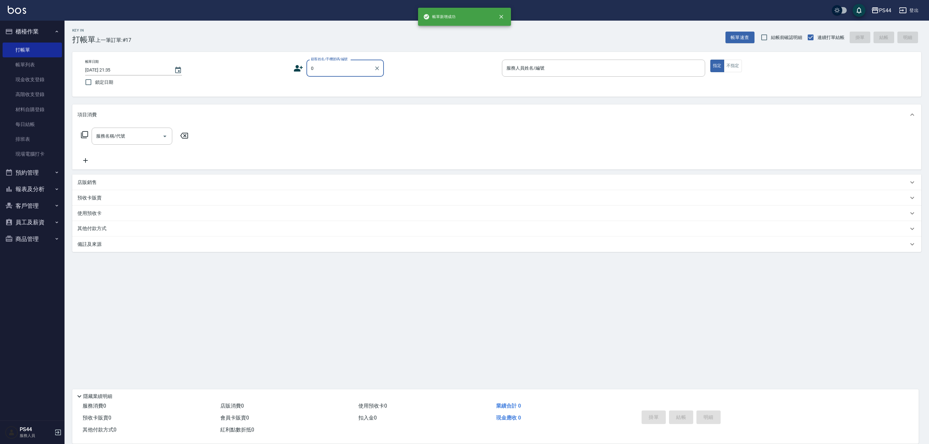
type input "新客人 姓名未設定/00/null"
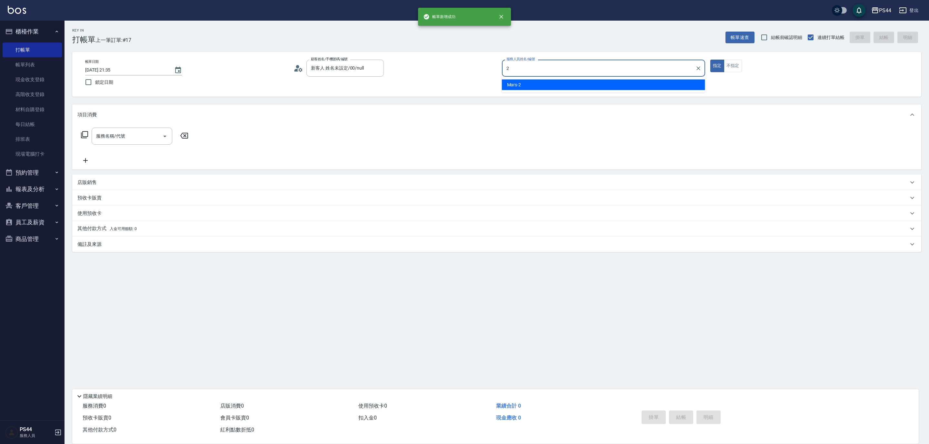
type input "Mars-2"
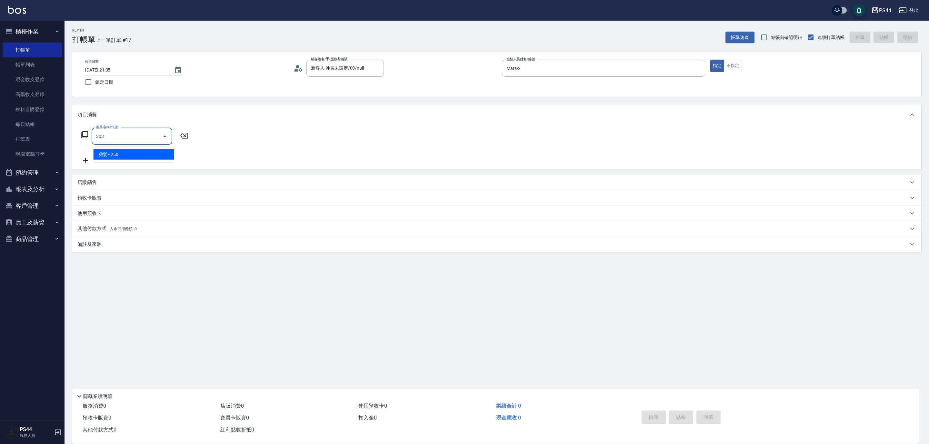
type input "剪髮(303)"
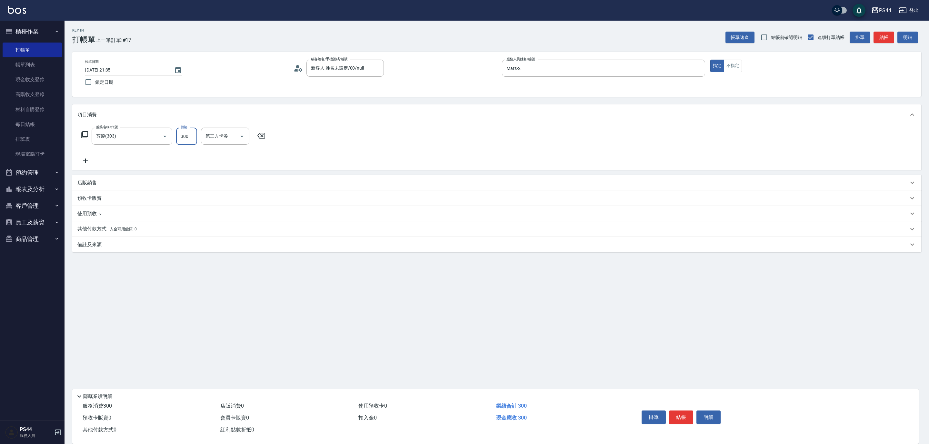
type input "300"
type input "儲值卡"
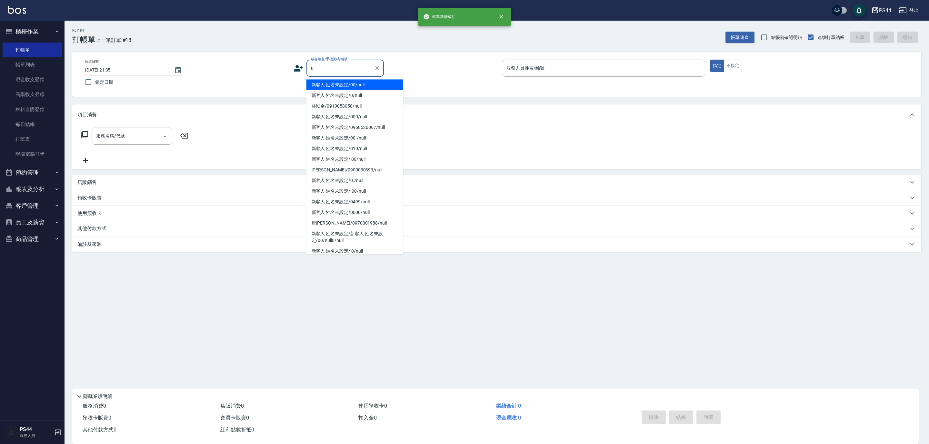
type input "新客人 姓名未設定/00/null"
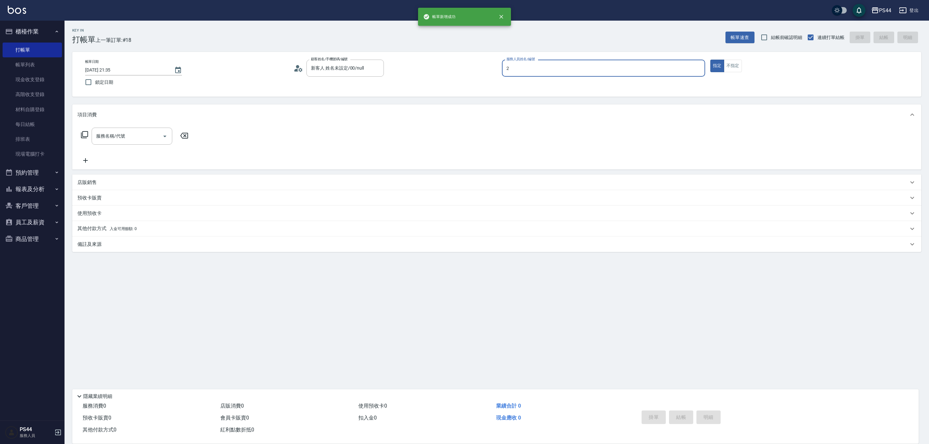
type input "Mars-2"
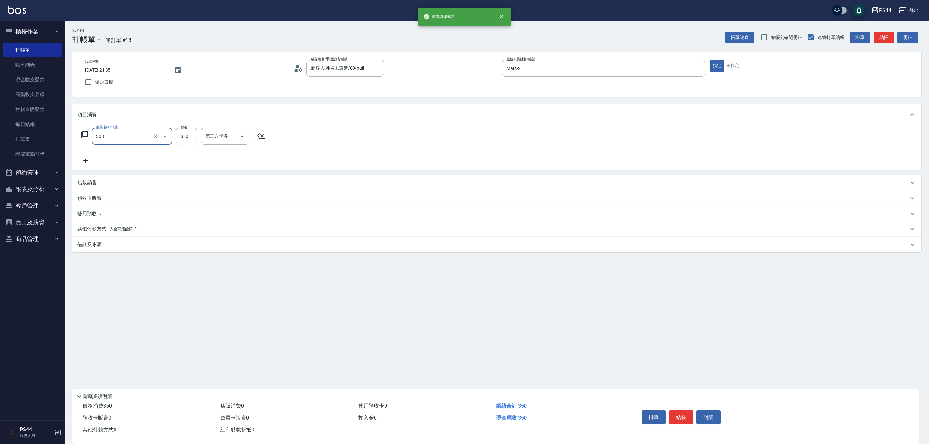
type input "洗+剪(308)"
type input "400"
type input "慧星-29"
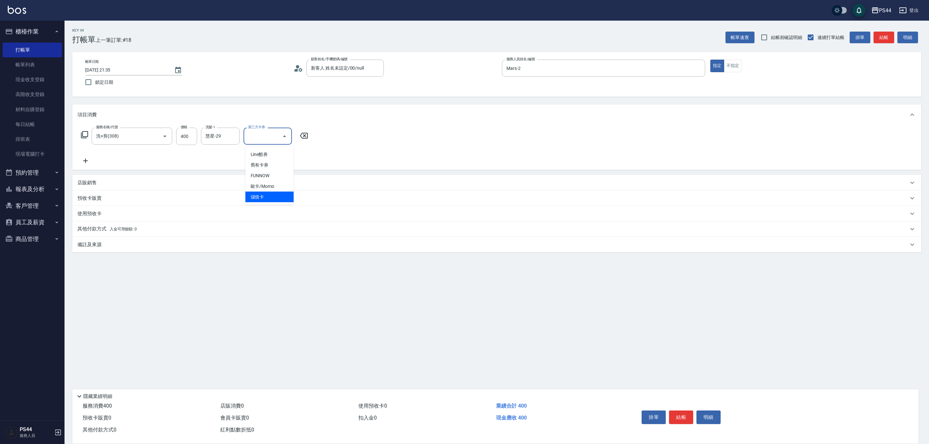
type input "儲值卡"
click at [153, 136] on icon "Clear" at bounding box center [156, 136] width 6 height 6
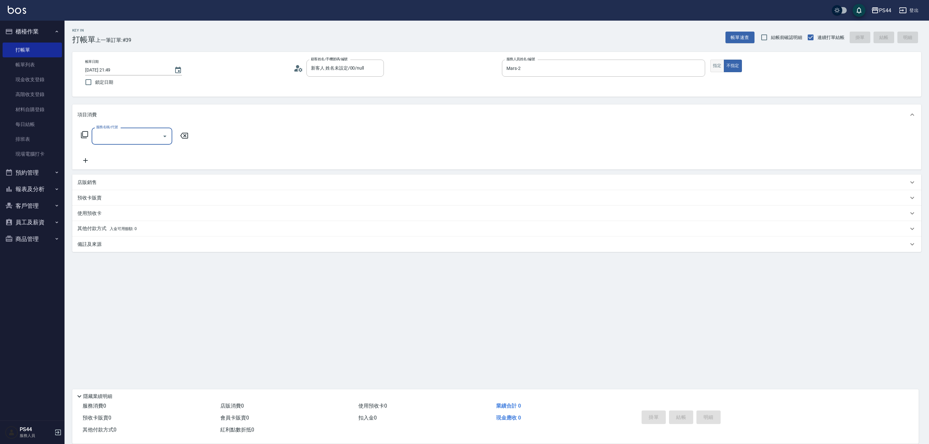
drag, startPoint x: 715, startPoint y: 68, endPoint x: 694, endPoint y: 59, distance: 22.9
click at [715, 68] on button "指定" at bounding box center [717, 66] width 14 height 13
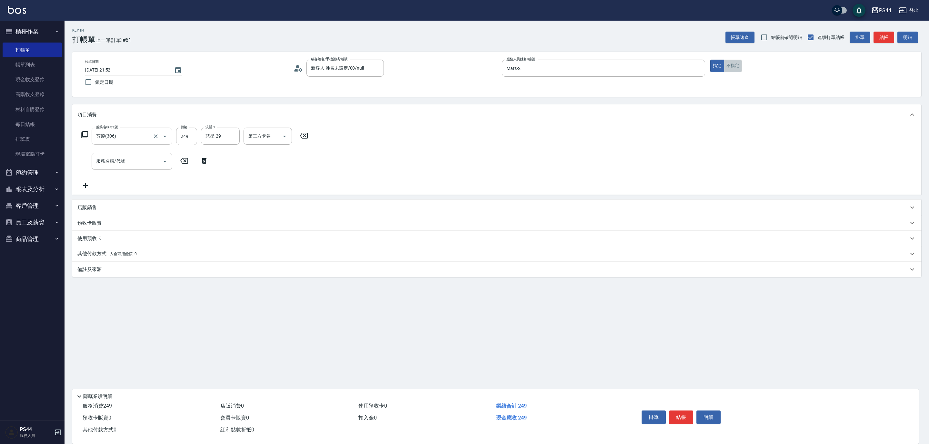
click at [739, 67] on button "不指定" at bounding box center [733, 66] width 18 height 13
click at [189, 140] on input "1500" at bounding box center [186, 136] width 21 height 17
drag, startPoint x: 187, startPoint y: 142, endPoint x: 405, endPoint y: 29, distance: 245.1
click at [188, 140] on input "1500" at bounding box center [186, 136] width 21 height 17
click at [680, 411] on button "結帳" at bounding box center [681, 418] width 24 height 14
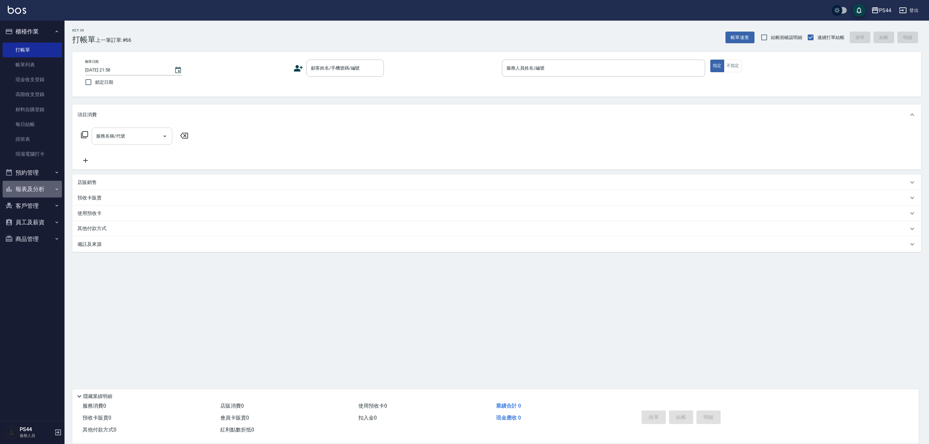
click at [21, 183] on button "報表及分析" at bounding box center [32, 189] width 59 height 17
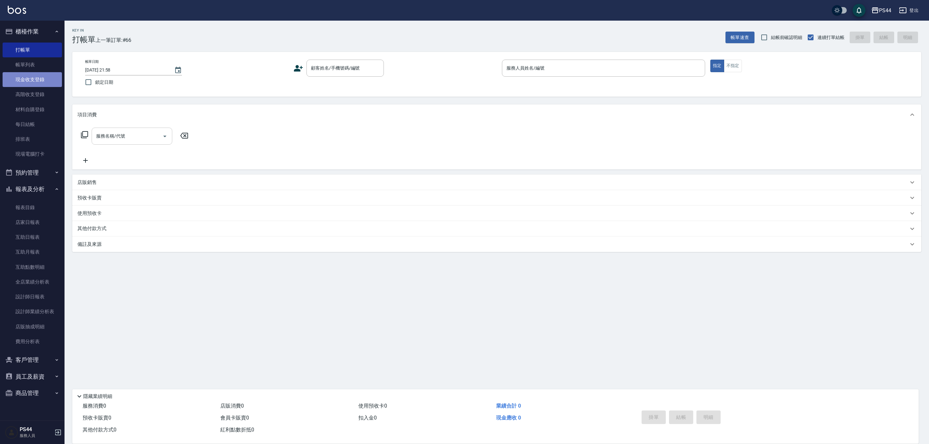
click at [34, 82] on link "現金收支登錄" at bounding box center [32, 79] width 59 height 15
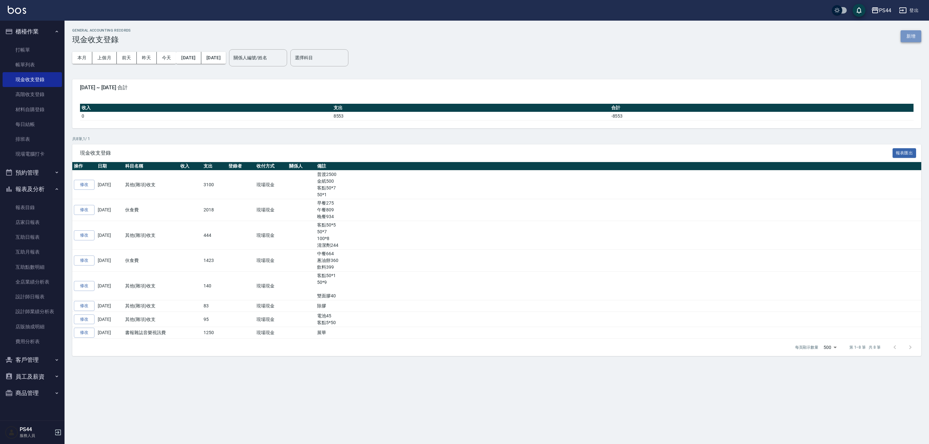
click at [907, 42] on button "新增" at bounding box center [910, 36] width 21 height 12
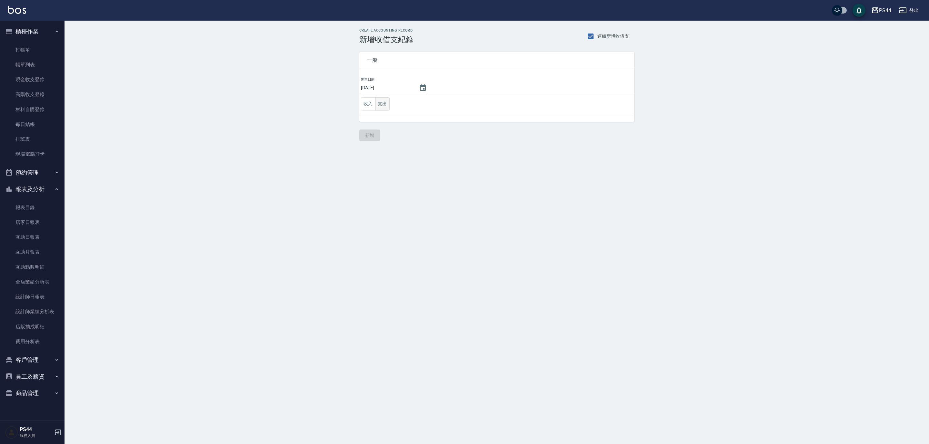
click at [383, 106] on button "支出" at bounding box center [382, 103] width 15 height 13
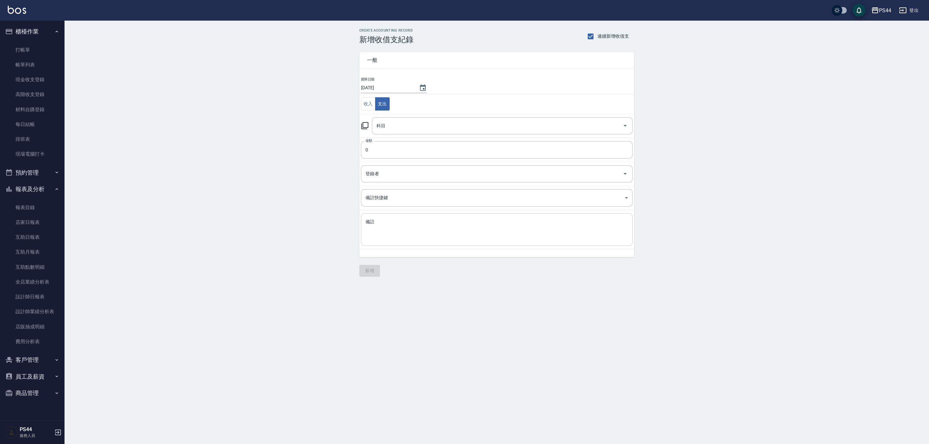
click at [389, 222] on textarea "備註" at bounding box center [496, 230] width 263 height 22
click at [449, 134] on div "科目" at bounding box center [502, 125] width 261 height 17
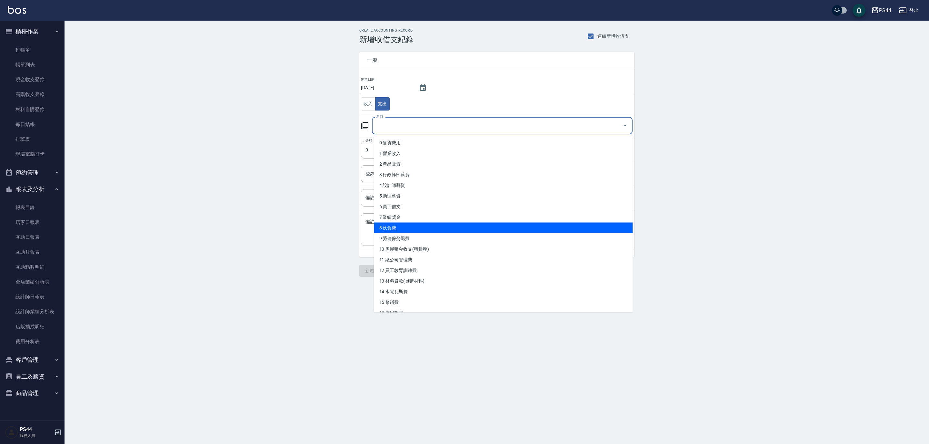
click at [425, 226] on li "8 伙食費" at bounding box center [503, 228] width 259 height 11
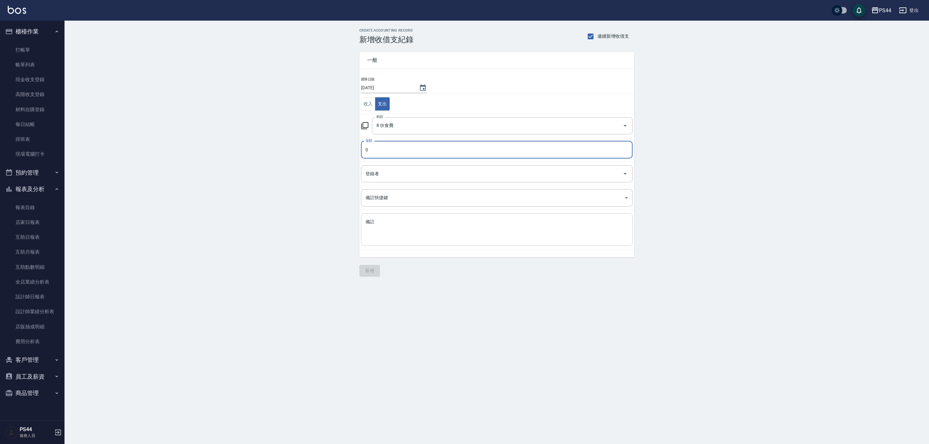
click at [453, 239] on textarea "備註" at bounding box center [496, 230] width 263 height 22
click at [398, 156] on input "0" at bounding box center [497, 149] width 272 height 17
click at [368, 282] on button "新增" at bounding box center [369, 276] width 21 height 12
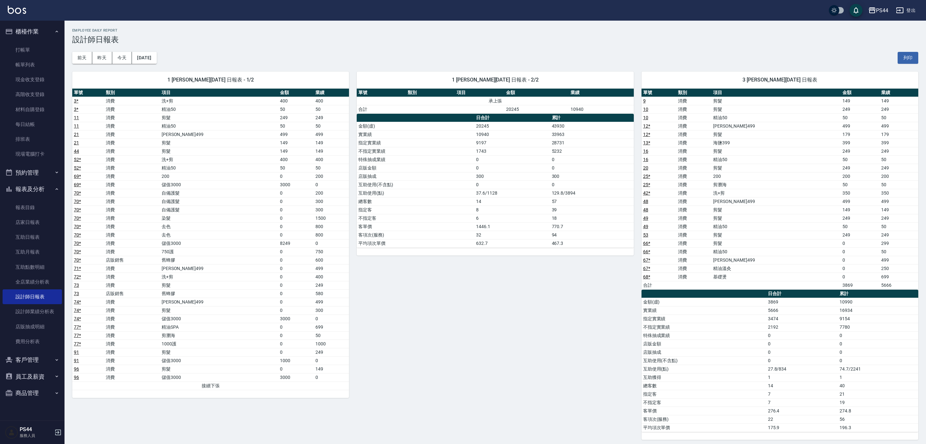
scroll to position [344, 0]
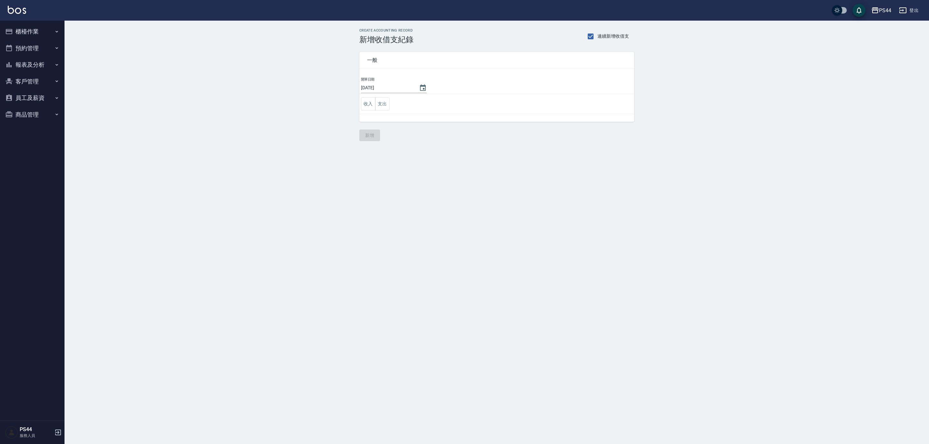
drag, startPoint x: 379, startPoint y: 101, endPoint x: 394, endPoint y: 99, distance: 15.3
click at [380, 101] on button "支出" at bounding box center [382, 103] width 15 height 13
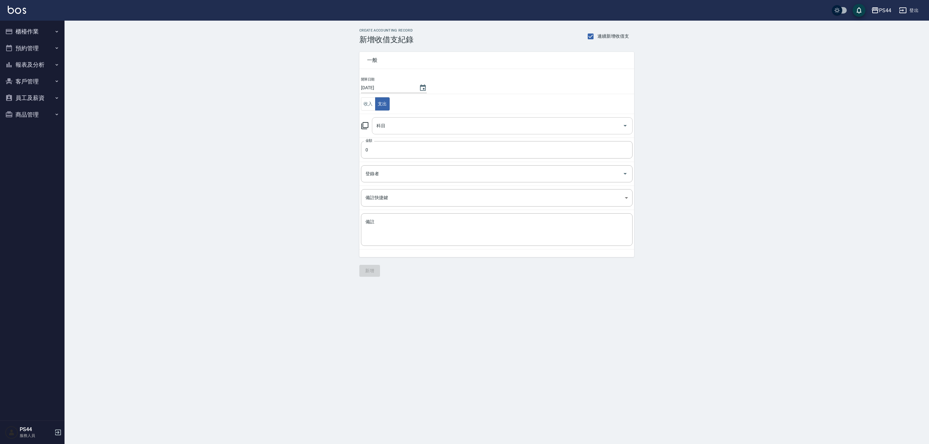
drag, startPoint x: 398, startPoint y: 123, endPoint x: 404, endPoint y: 124, distance: 6.5
click at [398, 124] on input "科目" at bounding box center [497, 125] width 245 height 11
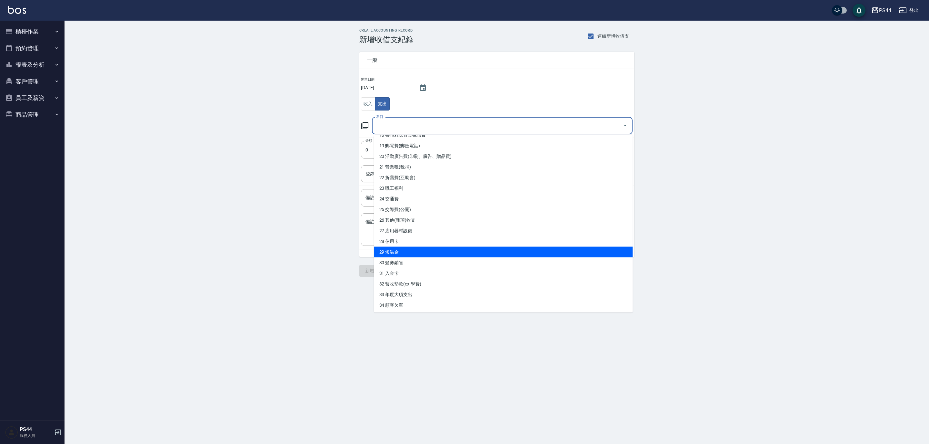
scroll to position [183, 0]
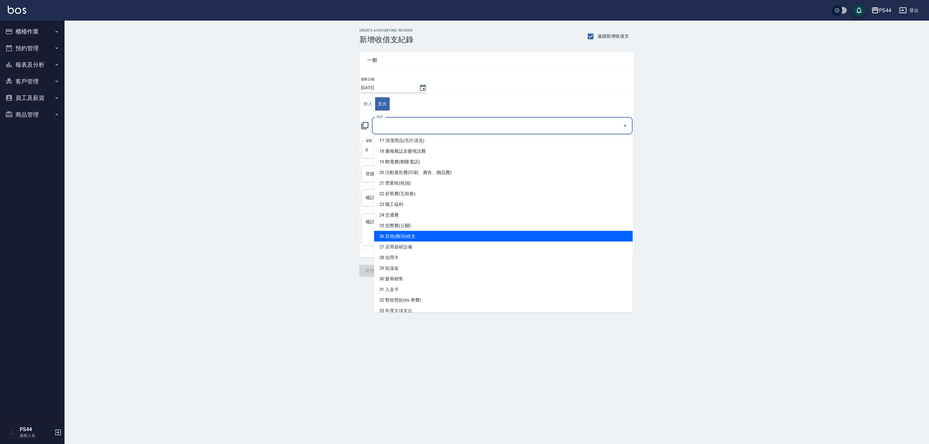
click at [431, 233] on li "26 其他(雜項)收支" at bounding box center [503, 236] width 259 height 11
type input "26 其他(雜項)收支"
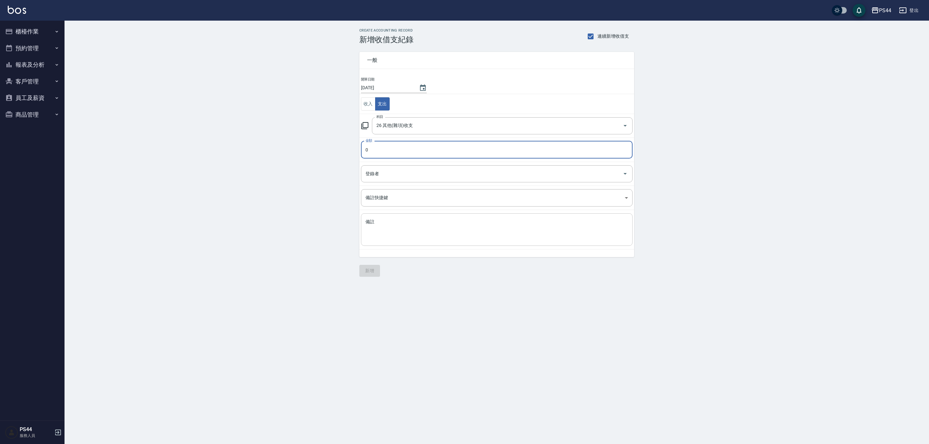
drag, startPoint x: 471, startPoint y: 236, endPoint x: 463, endPoint y: 203, distance: 34.3
click at [471, 236] on textarea "備註" at bounding box center [496, 230] width 263 height 22
type textarea "r"
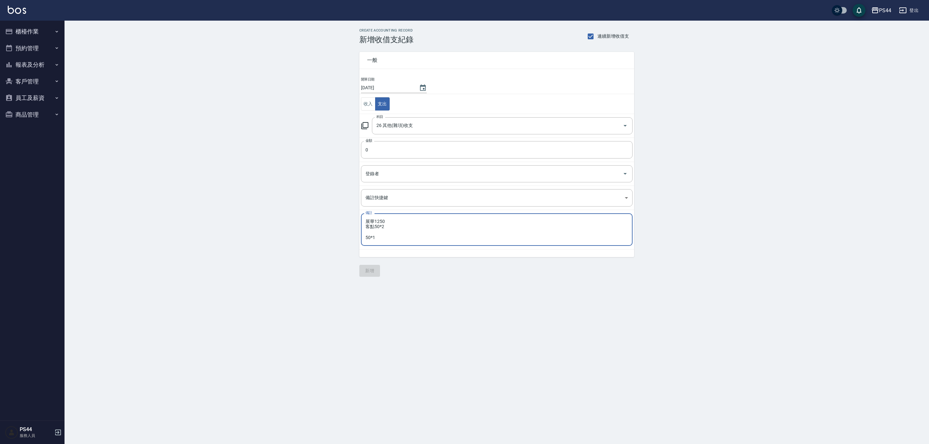
click at [365, 237] on textarea "展華1250 客點50*2 50*1" at bounding box center [496, 230] width 263 height 22
type textarea "展華1250 客點50*2 50*1"
click at [405, 150] on input "0" at bounding box center [497, 149] width 272 height 17
type input "1350"
click at [371, 274] on button "新增" at bounding box center [369, 271] width 21 height 12
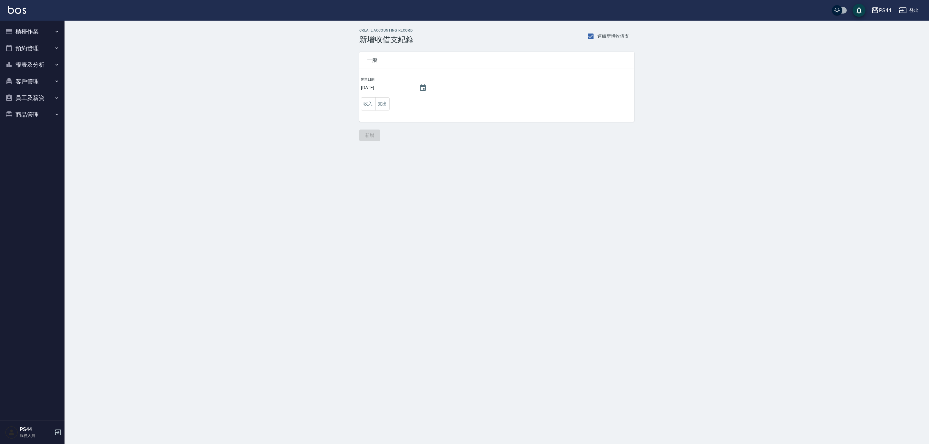
drag, startPoint x: 25, startPoint y: 57, endPoint x: 33, endPoint y: 66, distance: 11.9
click at [25, 59] on button "報表及分析" at bounding box center [32, 64] width 59 height 17
click at [387, 104] on button "支出" at bounding box center [382, 103] width 15 height 13
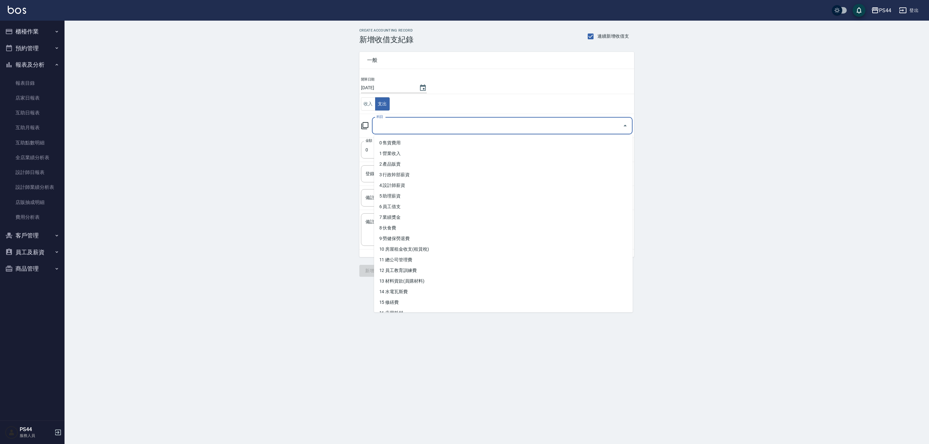
click at [445, 122] on input "科目" at bounding box center [497, 125] width 245 height 11
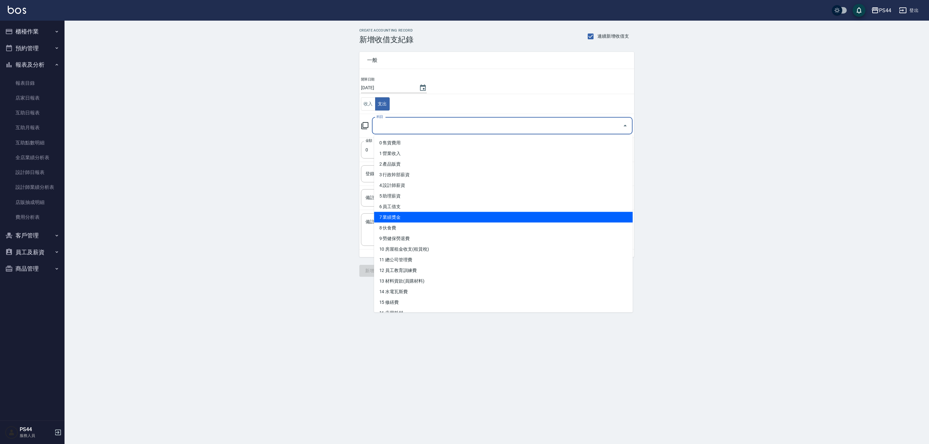
drag, startPoint x: 441, startPoint y: 213, endPoint x: 443, endPoint y: 208, distance: 4.9
click at [442, 212] on li "7 業績獎金" at bounding box center [503, 217] width 259 height 11
type input "7 業績獎金"
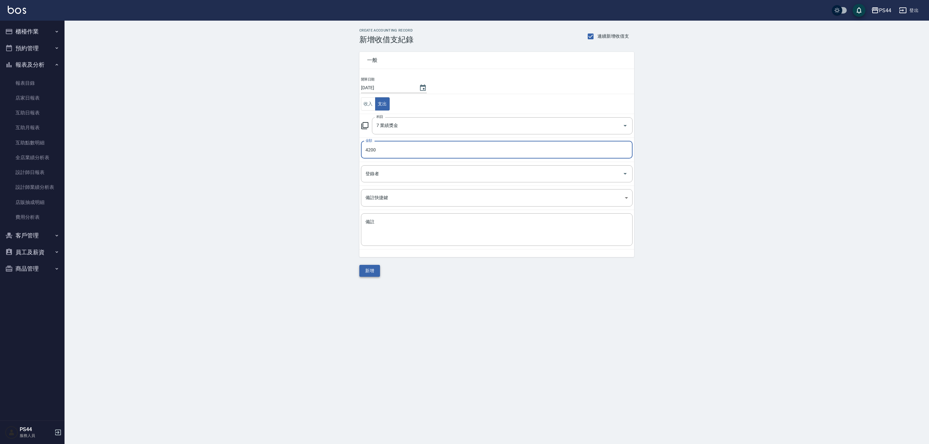
type input "4200"
click at [366, 273] on button "新增" at bounding box center [369, 271] width 21 height 12
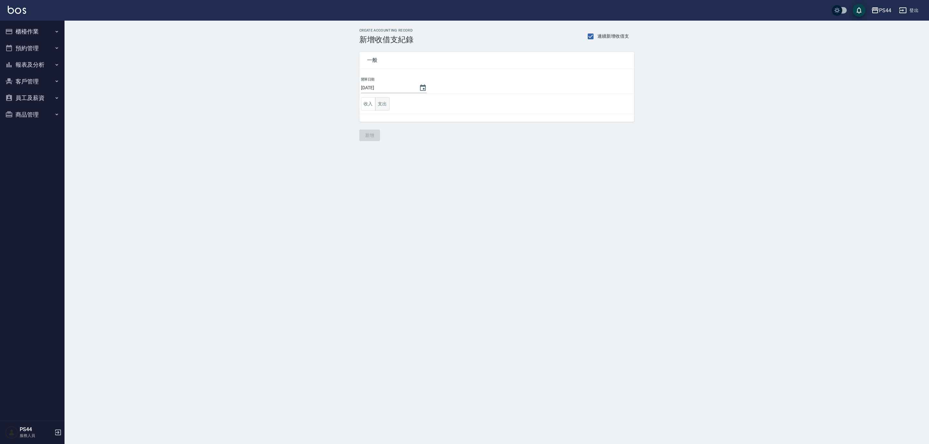
click at [388, 103] on button "支出" at bounding box center [382, 103] width 15 height 13
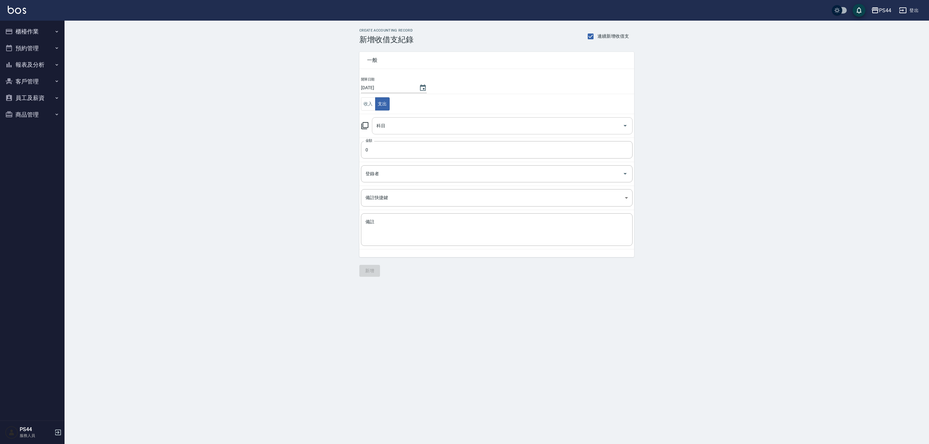
click at [414, 124] on input "科目" at bounding box center [497, 125] width 245 height 11
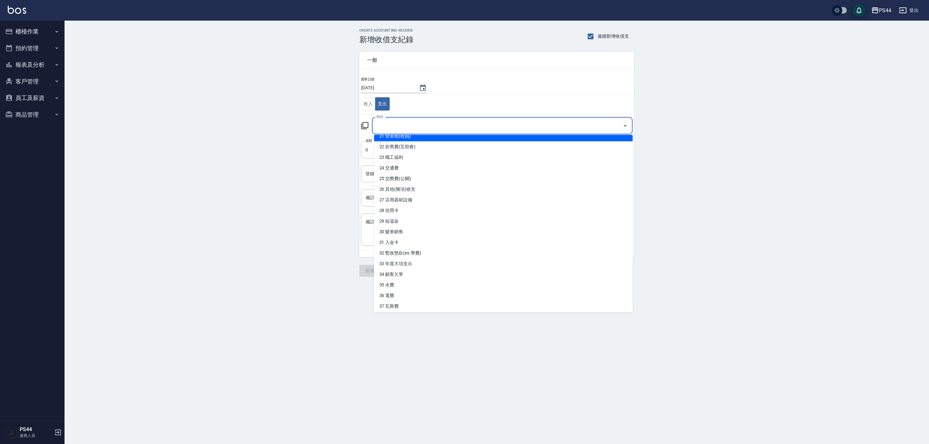
scroll to position [232, 0]
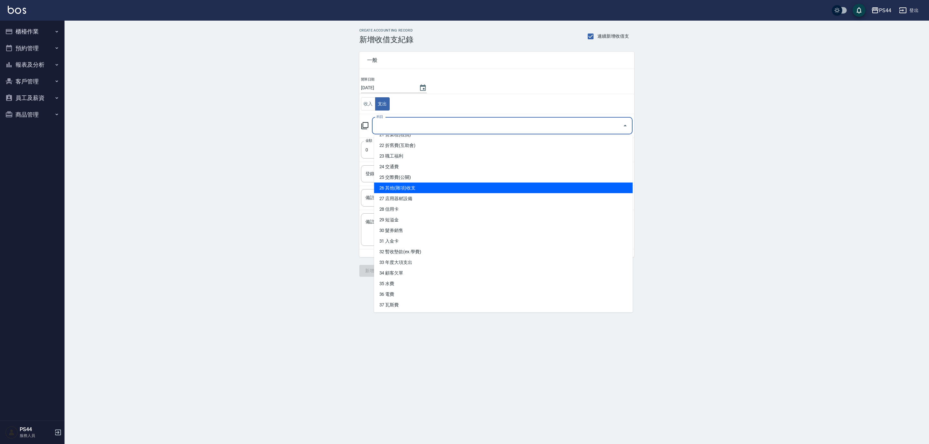
click at [422, 185] on li "26 其他(雜項)收支" at bounding box center [503, 188] width 259 height 11
type input "26 其他(雜項)收支"
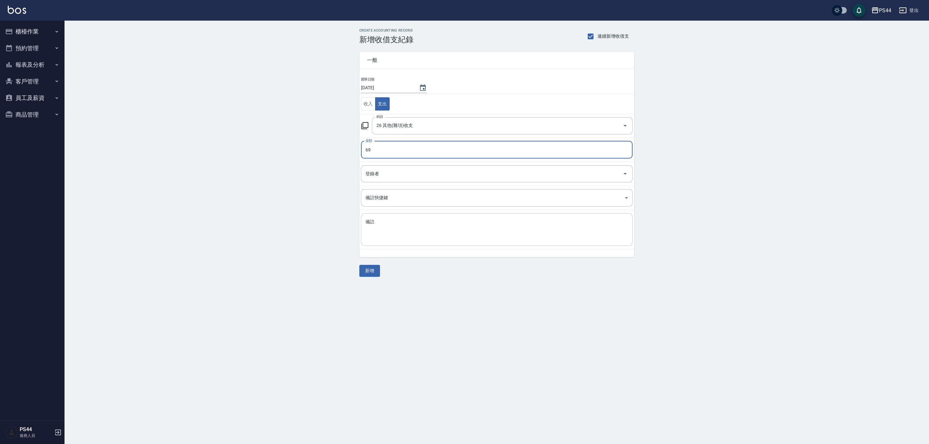
type input "69"
click at [452, 242] on div "x 備註" at bounding box center [497, 229] width 272 height 33
type textarea "LINE PAY 69 經理"
click at [371, 269] on button "新增" at bounding box center [369, 271] width 21 height 12
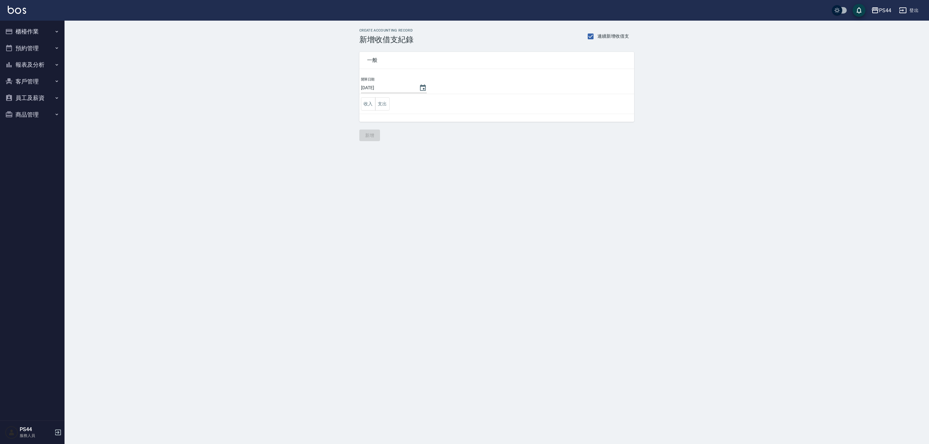
drag, startPoint x: 510, startPoint y: 78, endPoint x: 532, endPoint y: 88, distance: 24.2
click at [532, 88] on td "開單日期 [DATE]" at bounding box center [496, 85] width 275 height 17
click at [158, 125] on div "CREATE ACCOUNTING RECORD 新增收借支紀錄 連續新增收借支 一般 開單日期 [DATE] 收入 支出 新增" at bounding box center [496, 85] width 864 height 128
drag, startPoint x: 27, startPoint y: 34, endPoint x: 33, endPoint y: 37, distance: 6.6
click at [26, 34] on button "櫃檯作業" at bounding box center [32, 31] width 59 height 17
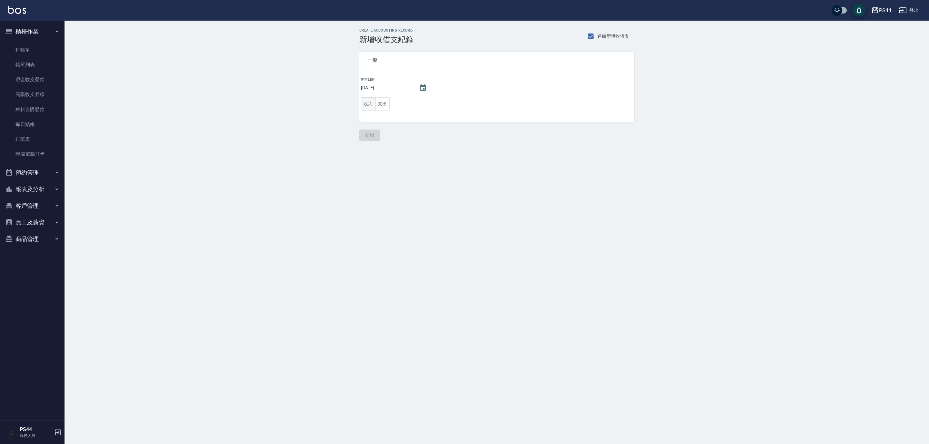
click at [367, 104] on button "收入" at bounding box center [368, 103] width 15 height 13
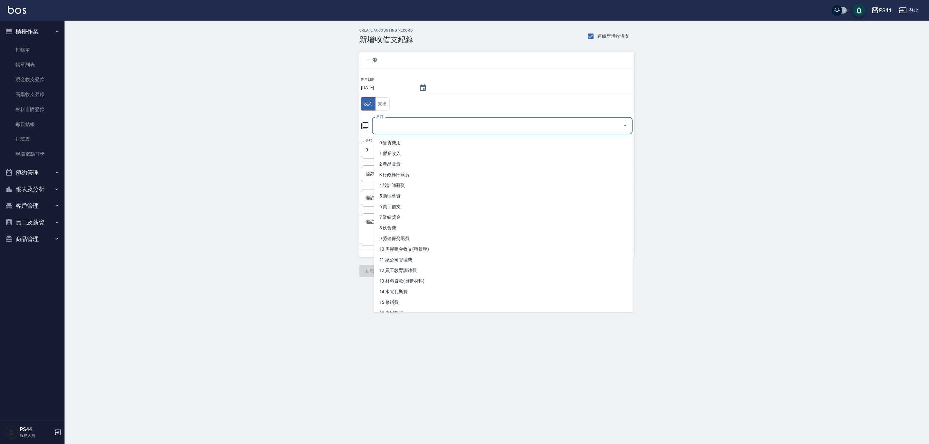
click at [403, 126] on input "科目" at bounding box center [497, 125] width 245 height 11
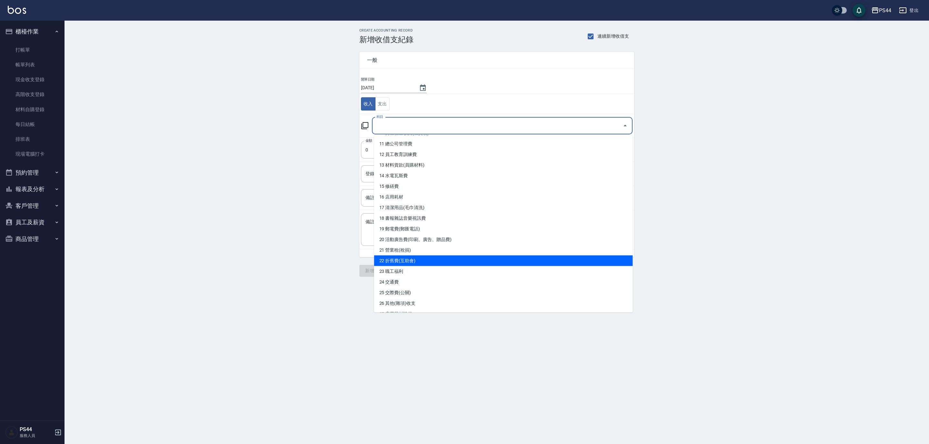
scroll to position [200, 0]
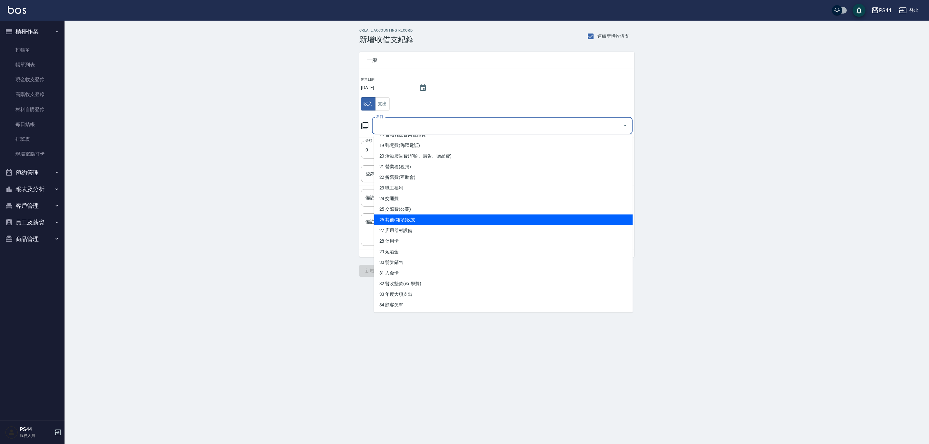
click at [426, 217] on li "26 其他(雜項)收支" at bounding box center [503, 220] width 259 height 11
type input "26 其他(雜項)收支"
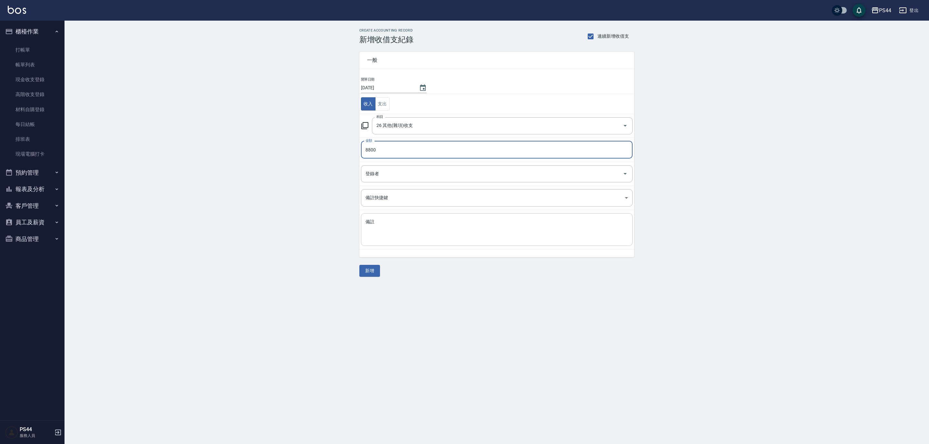
type input "8800"
click at [414, 231] on textarea "備註" at bounding box center [496, 230] width 263 height 22
type textarea "r"
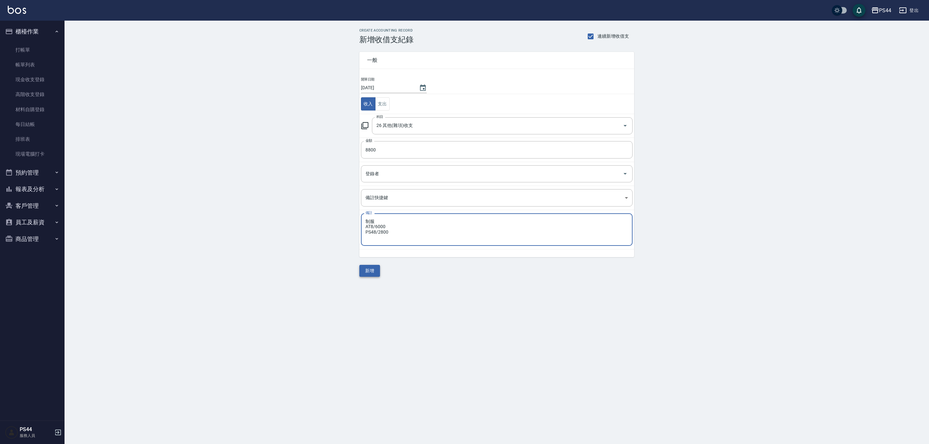
type textarea "制服 AT8/6000 PS48/2800"
click at [369, 274] on button "新增" at bounding box center [369, 271] width 21 height 12
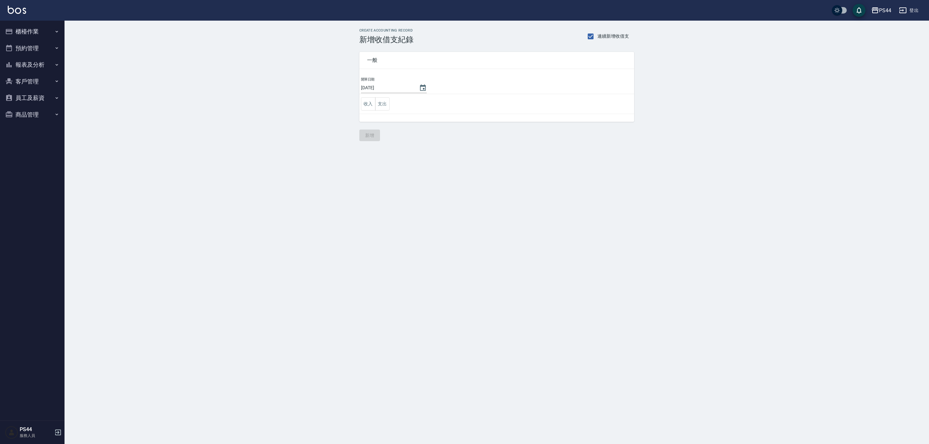
click at [31, 29] on button "櫃檯作業" at bounding box center [32, 31] width 59 height 17
click at [30, 185] on button "報表及分析" at bounding box center [32, 189] width 59 height 17
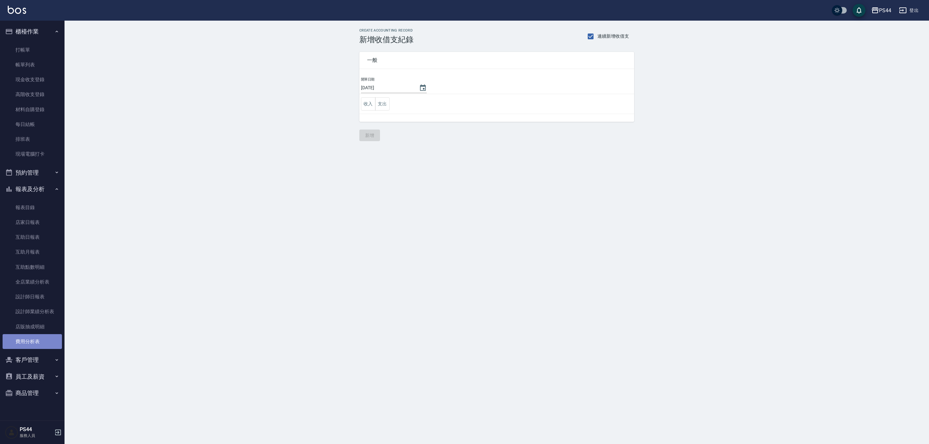
click at [31, 339] on link "費用分析表" at bounding box center [32, 341] width 59 height 15
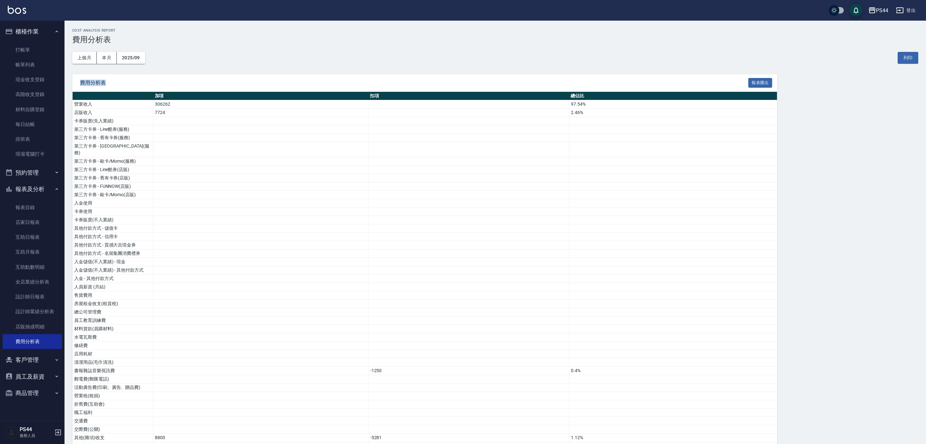
drag, startPoint x: 80, startPoint y: 81, endPoint x: 105, endPoint y: 84, distance: 26.0
click at [105, 84] on span "費用分析表" at bounding box center [414, 83] width 668 height 6
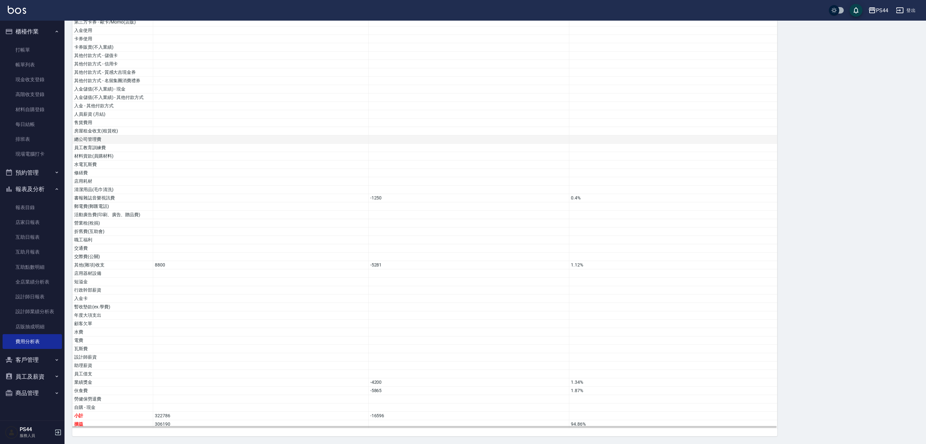
scroll to position [177, 0]
click at [35, 224] on link "店家日報表" at bounding box center [32, 222] width 59 height 15
